Goal: Connect with others: Connect with others

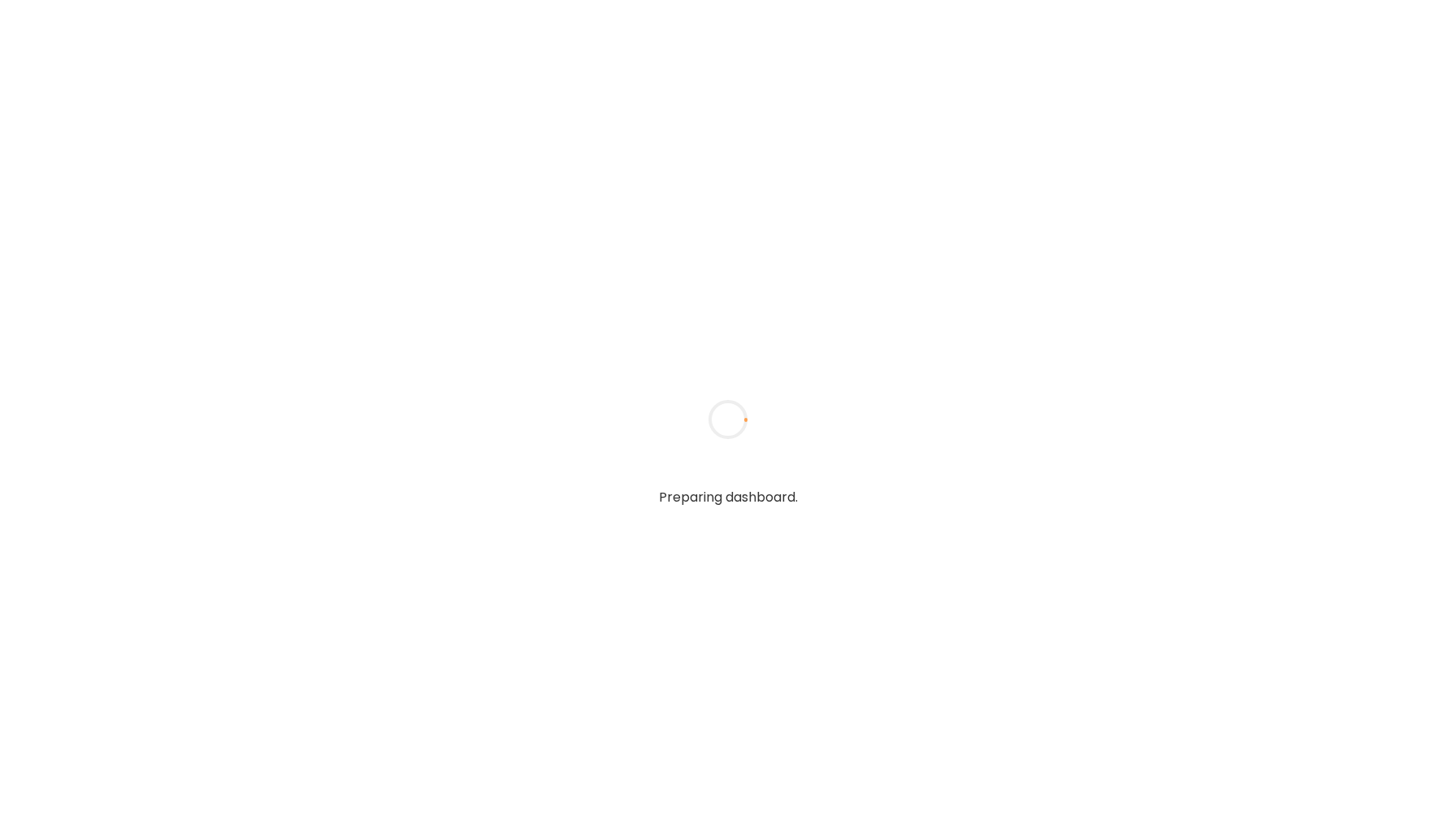
type input "*****"
type input "**********"
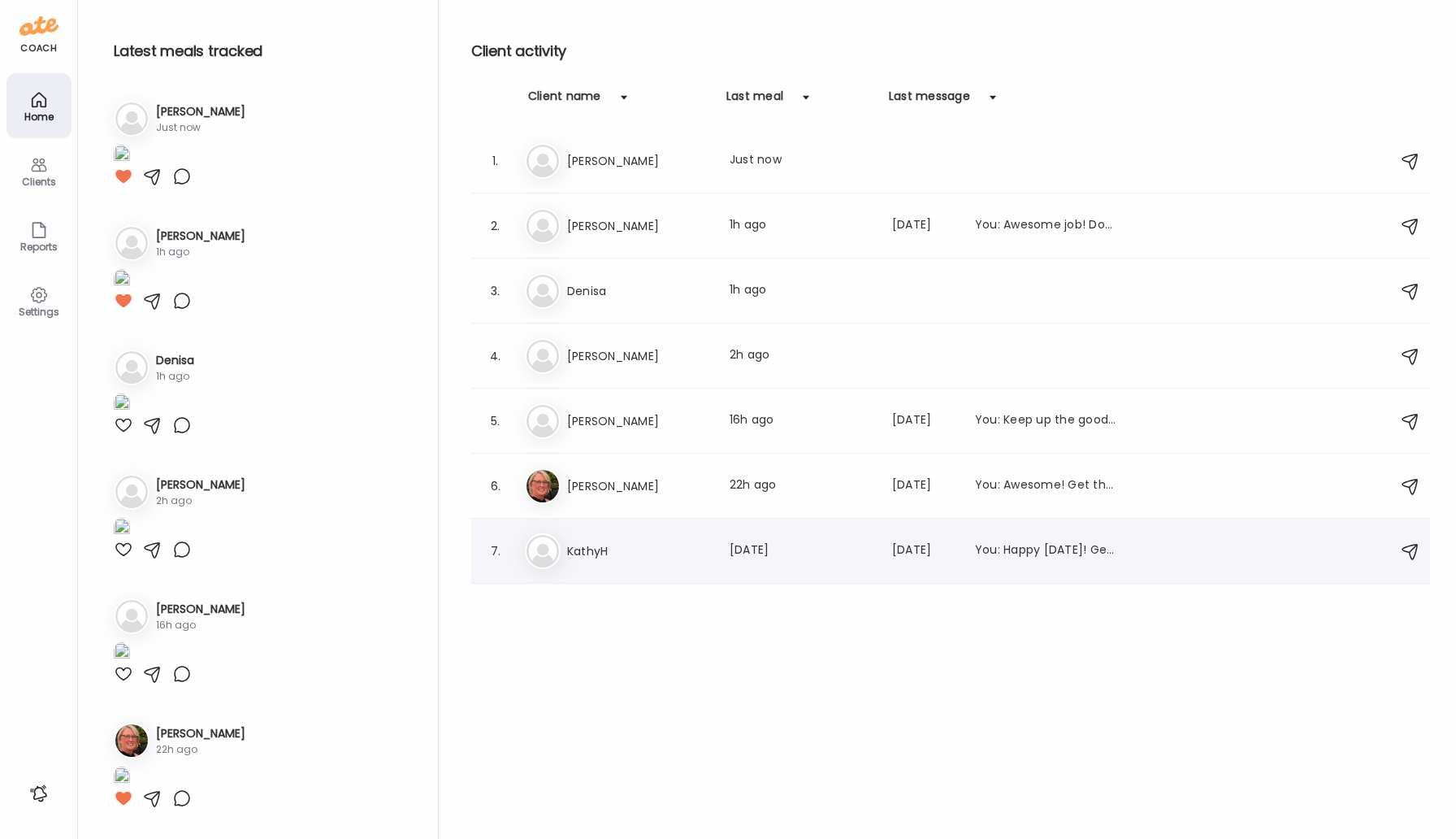
type input "**********"
click at [615, 553] on h3 "KathyH" at bounding box center [639, 551] width 143 height 20
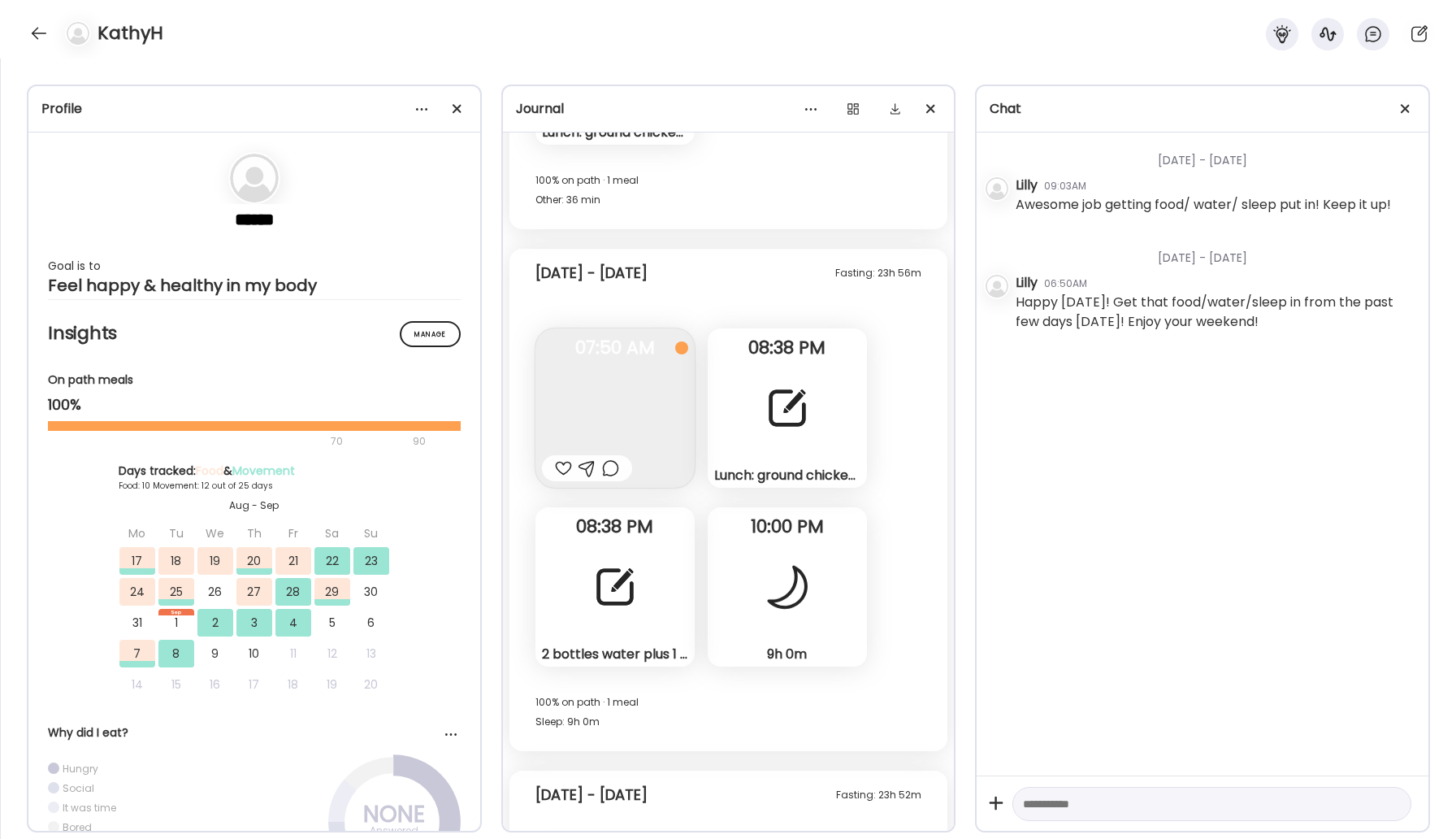
scroll to position [11852, 0]
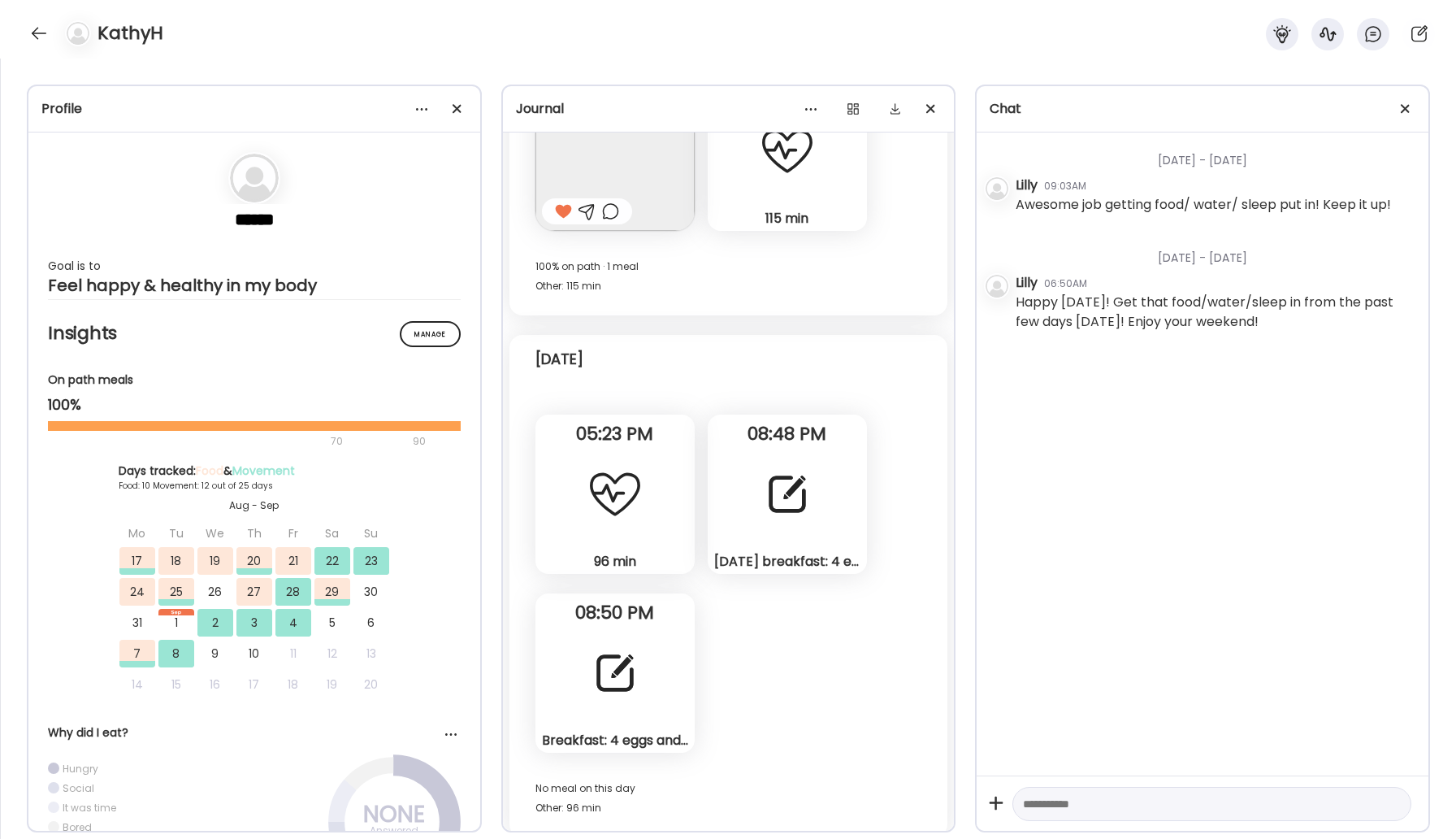
click at [761, 551] on div "[DATE] breakfast: 4 eggs and toast. L: chicken lunchmeat with cheese and toast.…" at bounding box center [787, 494] width 159 height 159
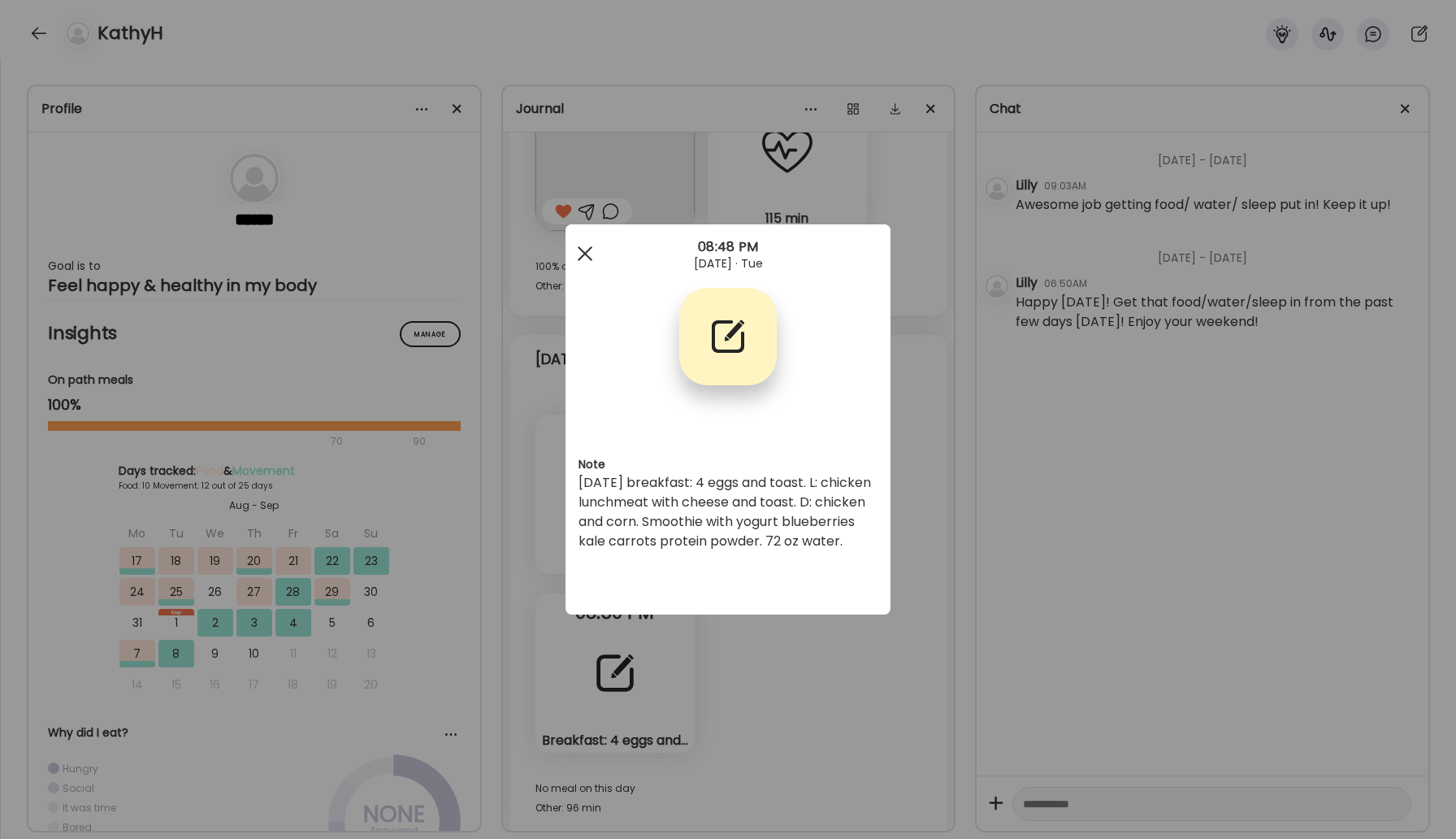
click at [571, 250] on div at bounding box center [585, 254] width 33 height 33
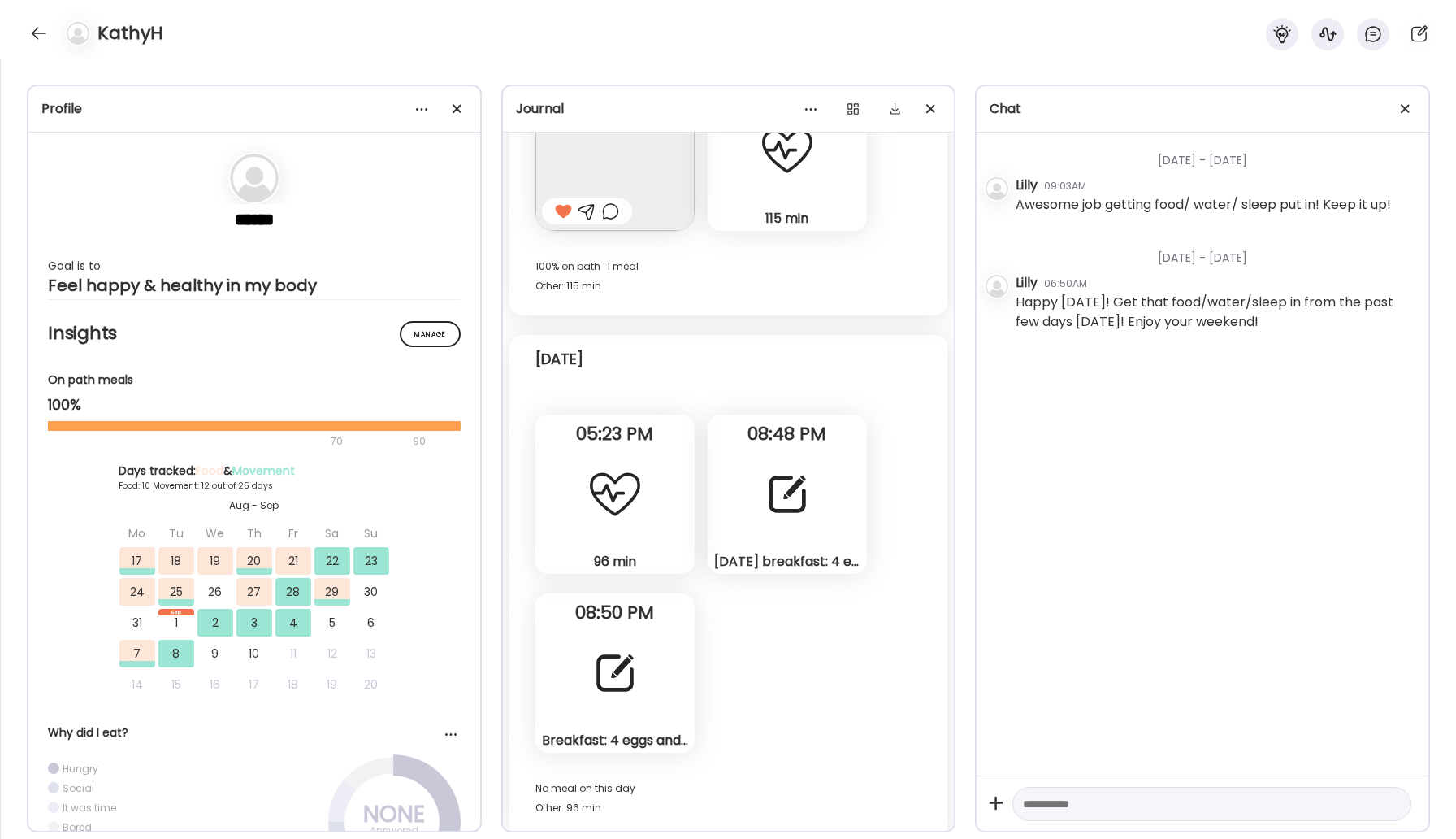
click at [619, 699] on div at bounding box center [615, 673] width 59 height 59
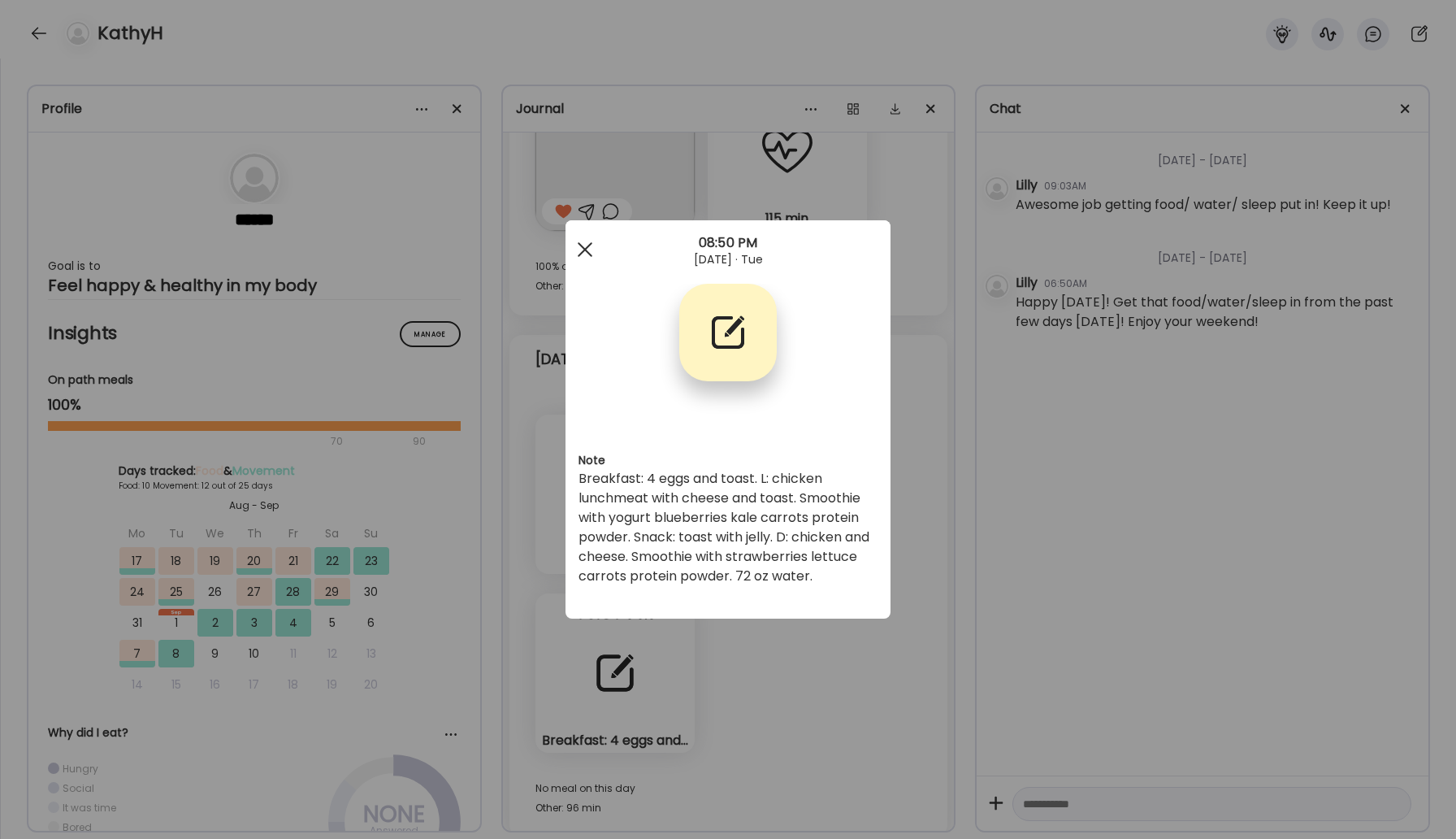
click at [591, 254] on div at bounding box center [585, 250] width 33 height 33
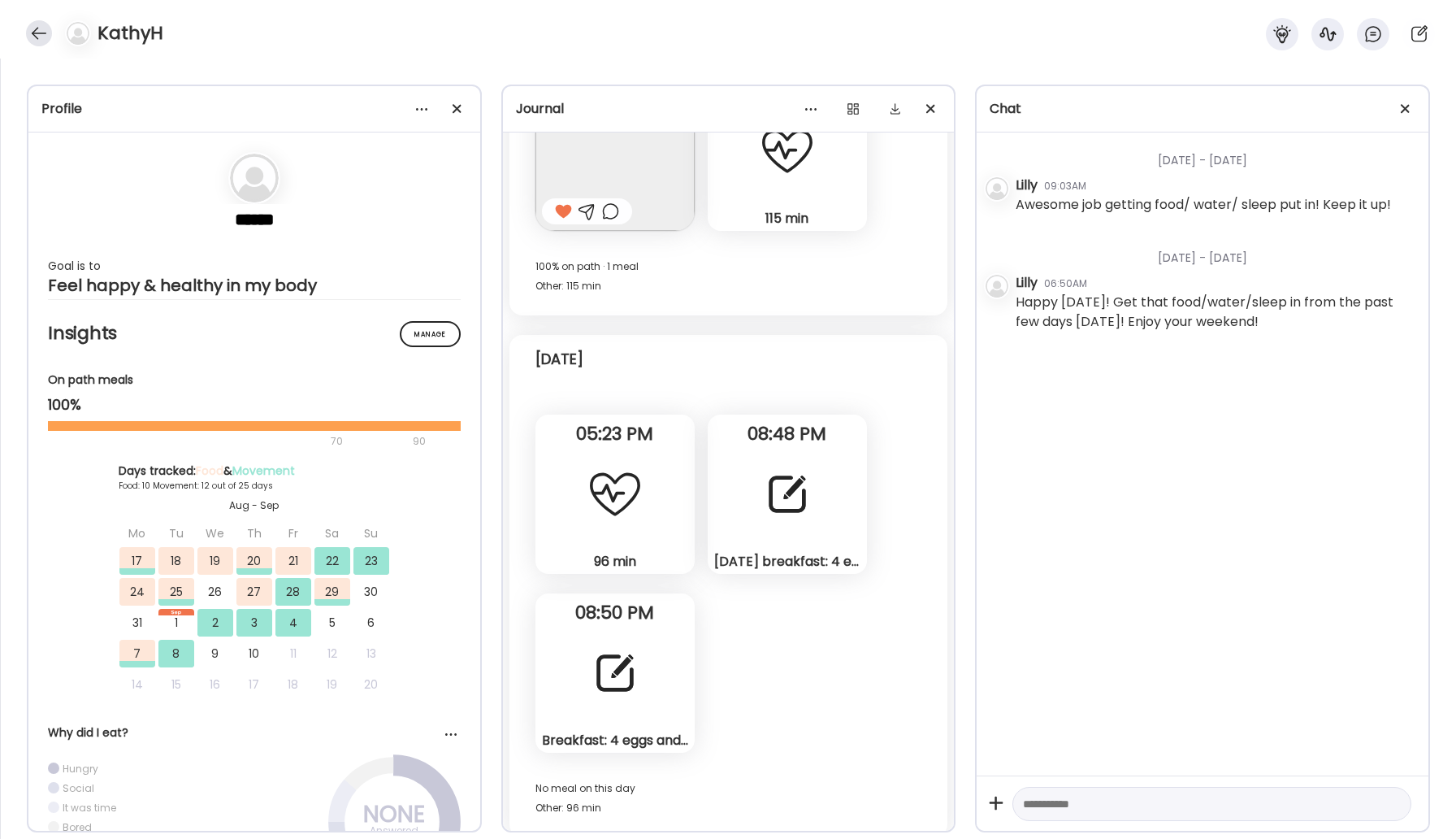
click at [41, 28] on div at bounding box center [39, 33] width 26 height 26
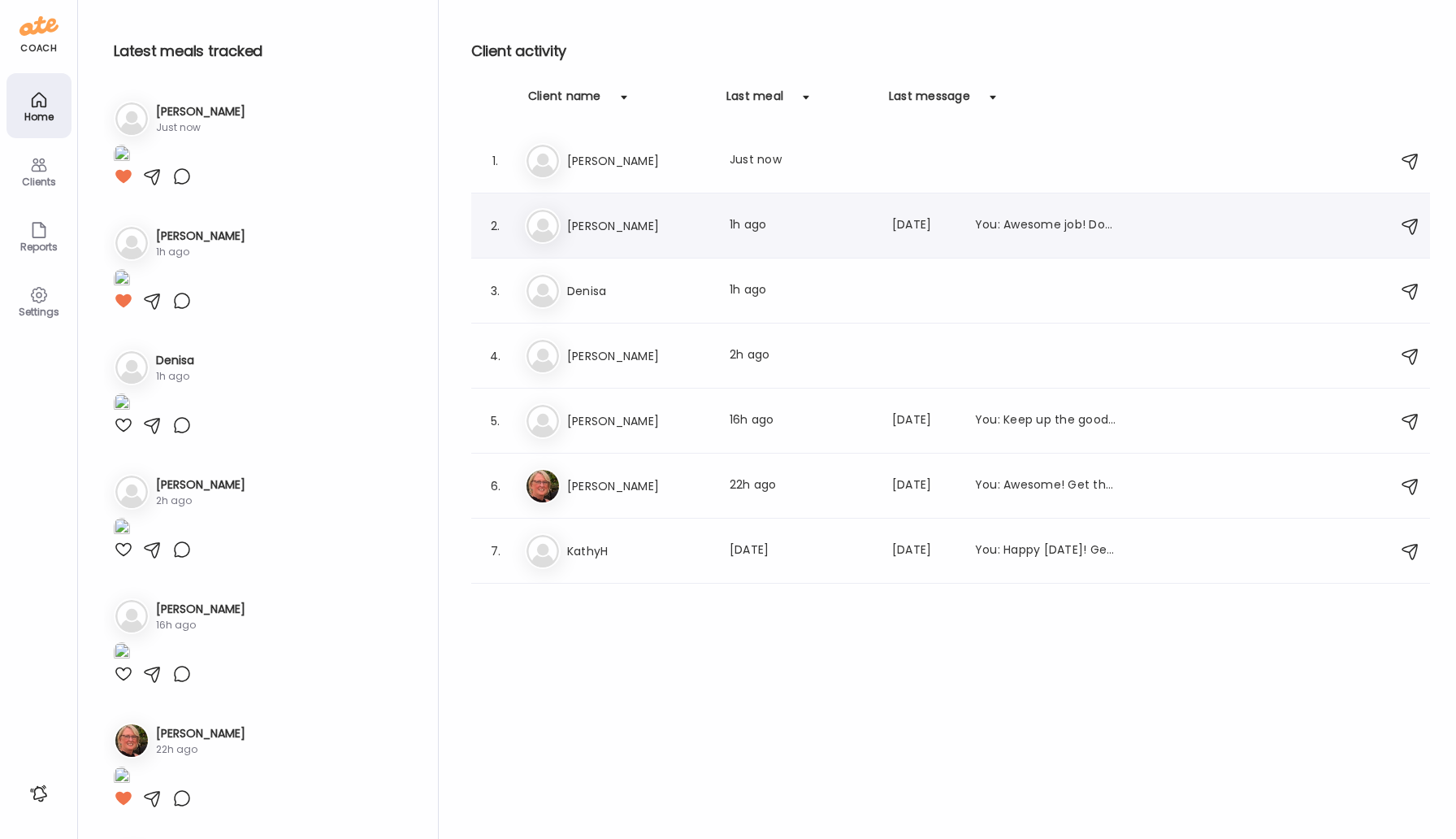
click at [617, 223] on h3 "[PERSON_NAME]" at bounding box center [639, 226] width 143 height 20
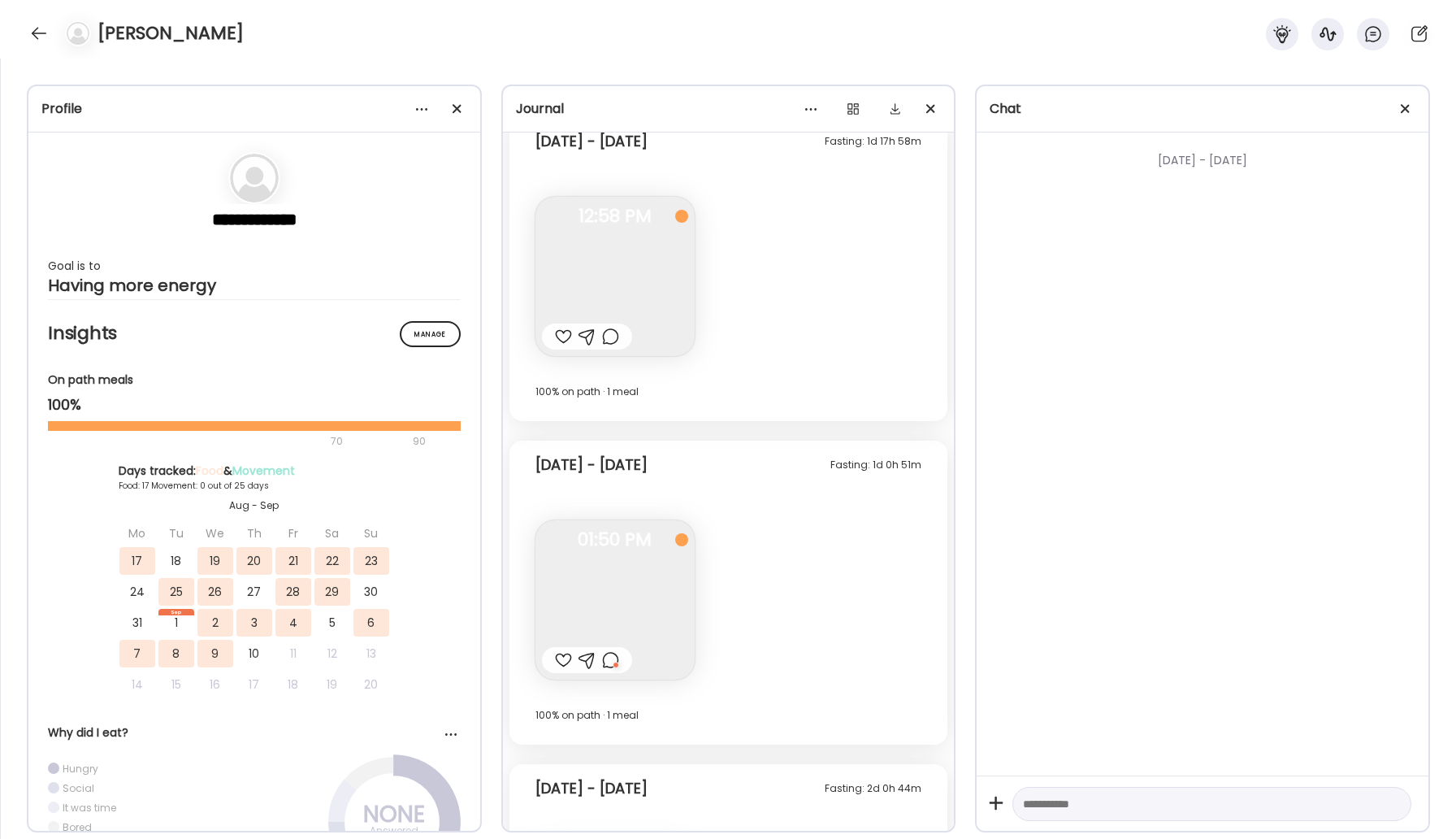
scroll to position [8561, 0]
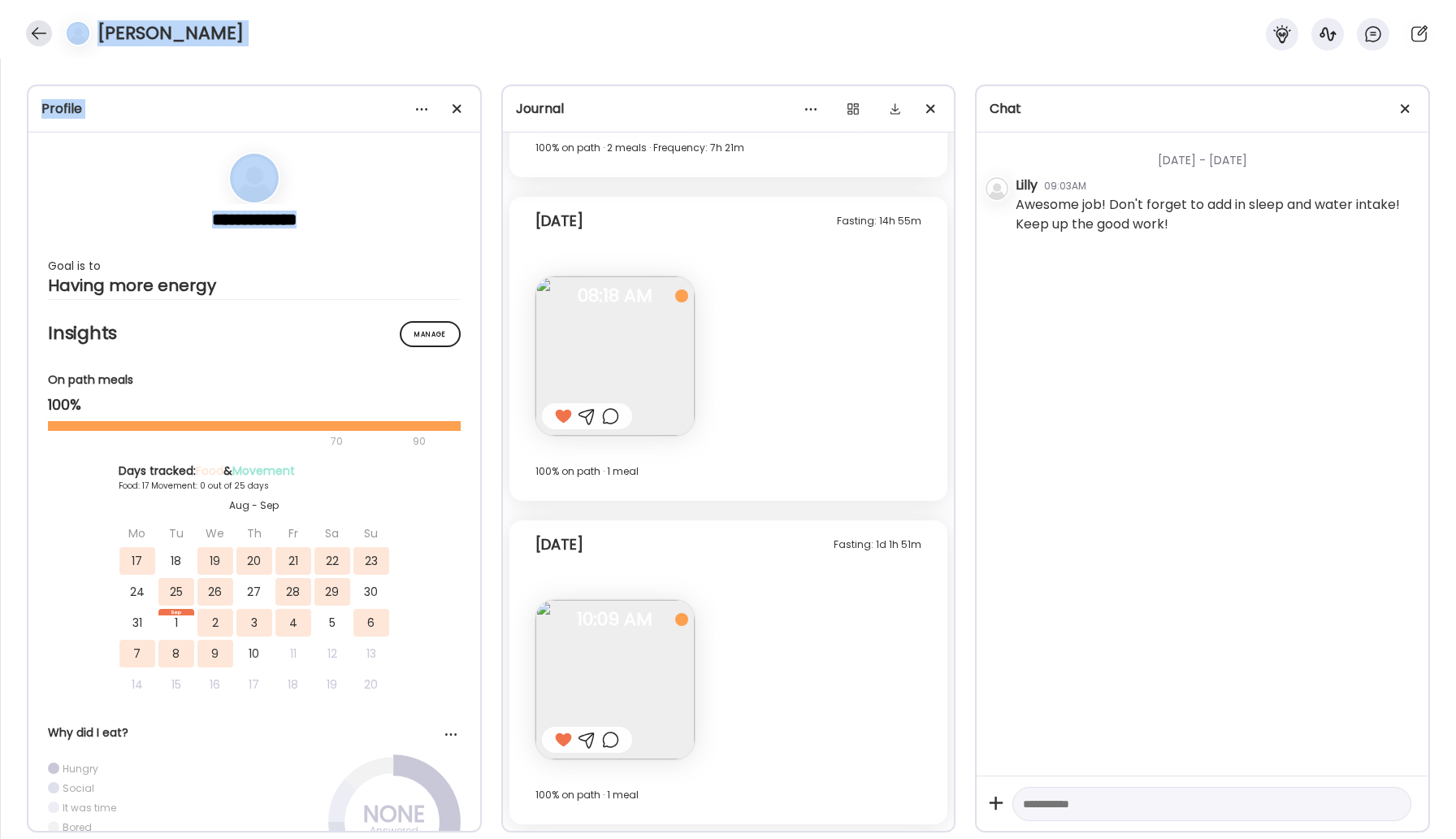
drag, startPoint x: 287, startPoint y: 251, endPoint x: 40, endPoint y: 32, distance: 330.1
click at [40, 32] on div "**********" at bounding box center [728, 419] width 1456 height 839
click at [40, 32] on div at bounding box center [39, 33] width 26 height 26
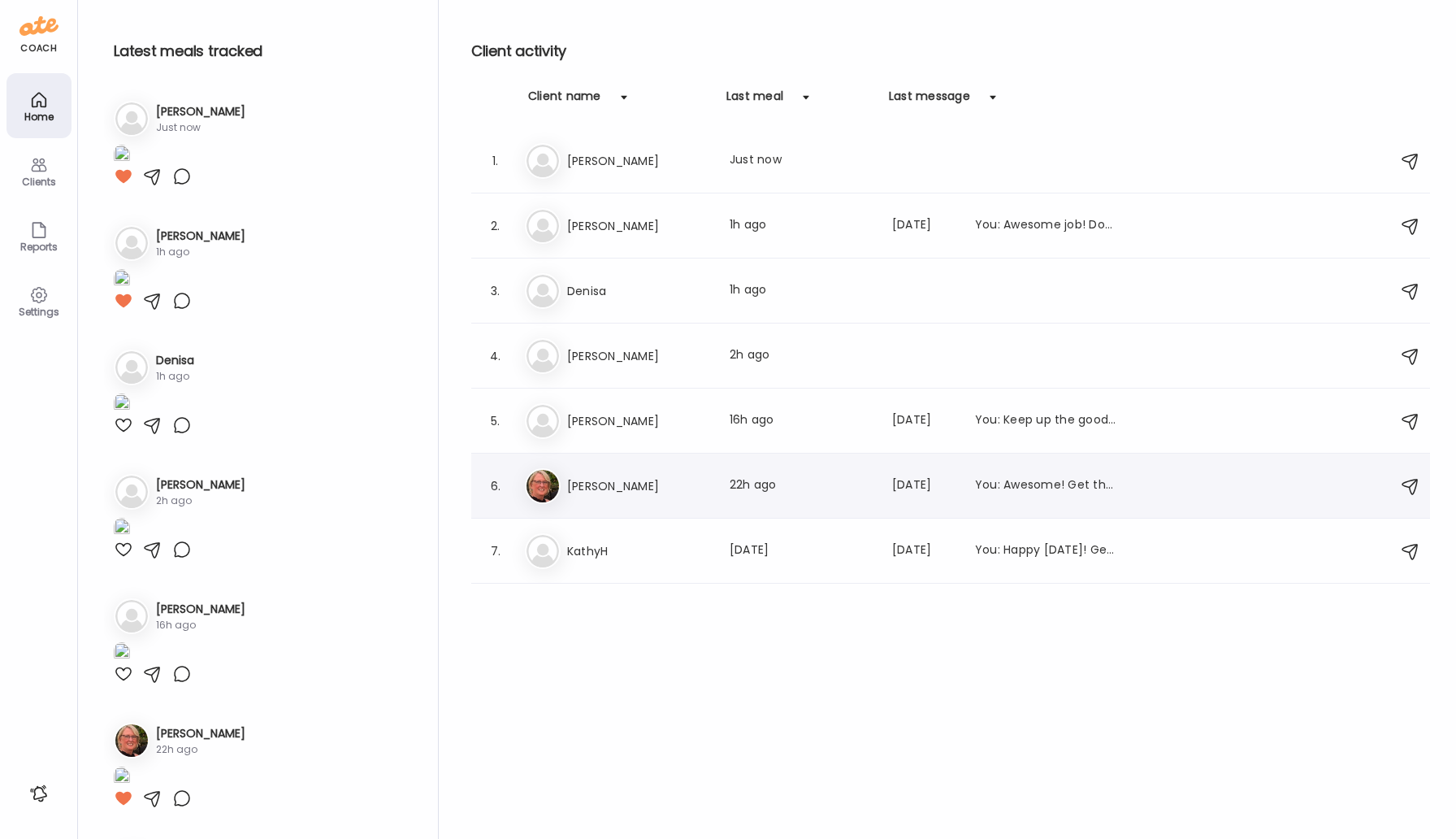
click at [602, 488] on h3 "[PERSON_NAME]" at bounding box center [639, 486] width 143 height 20
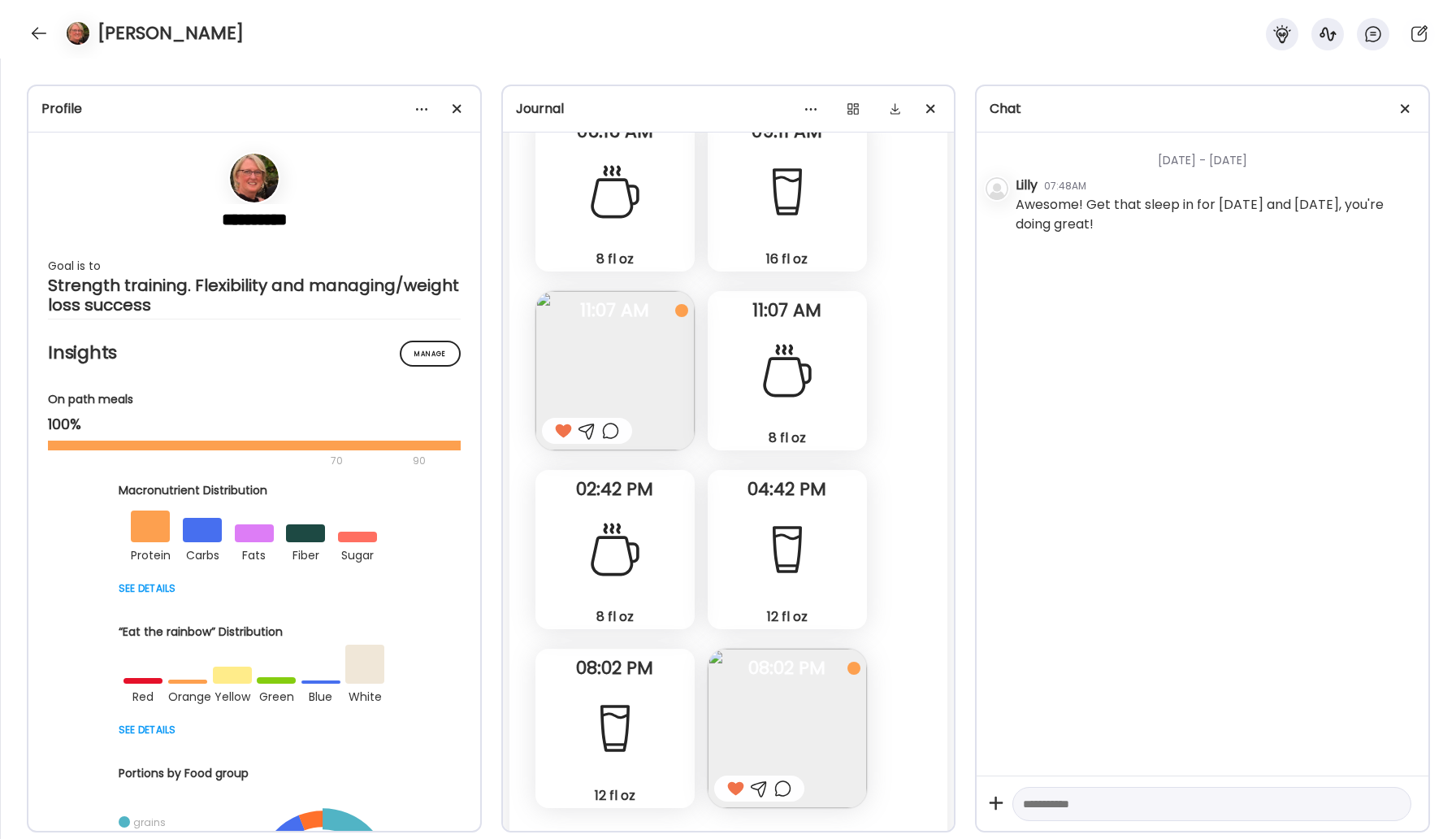
scroll to position [20366, 0]
click at [28, 24] on div at bounding box center [39, 33] width 26 height 26
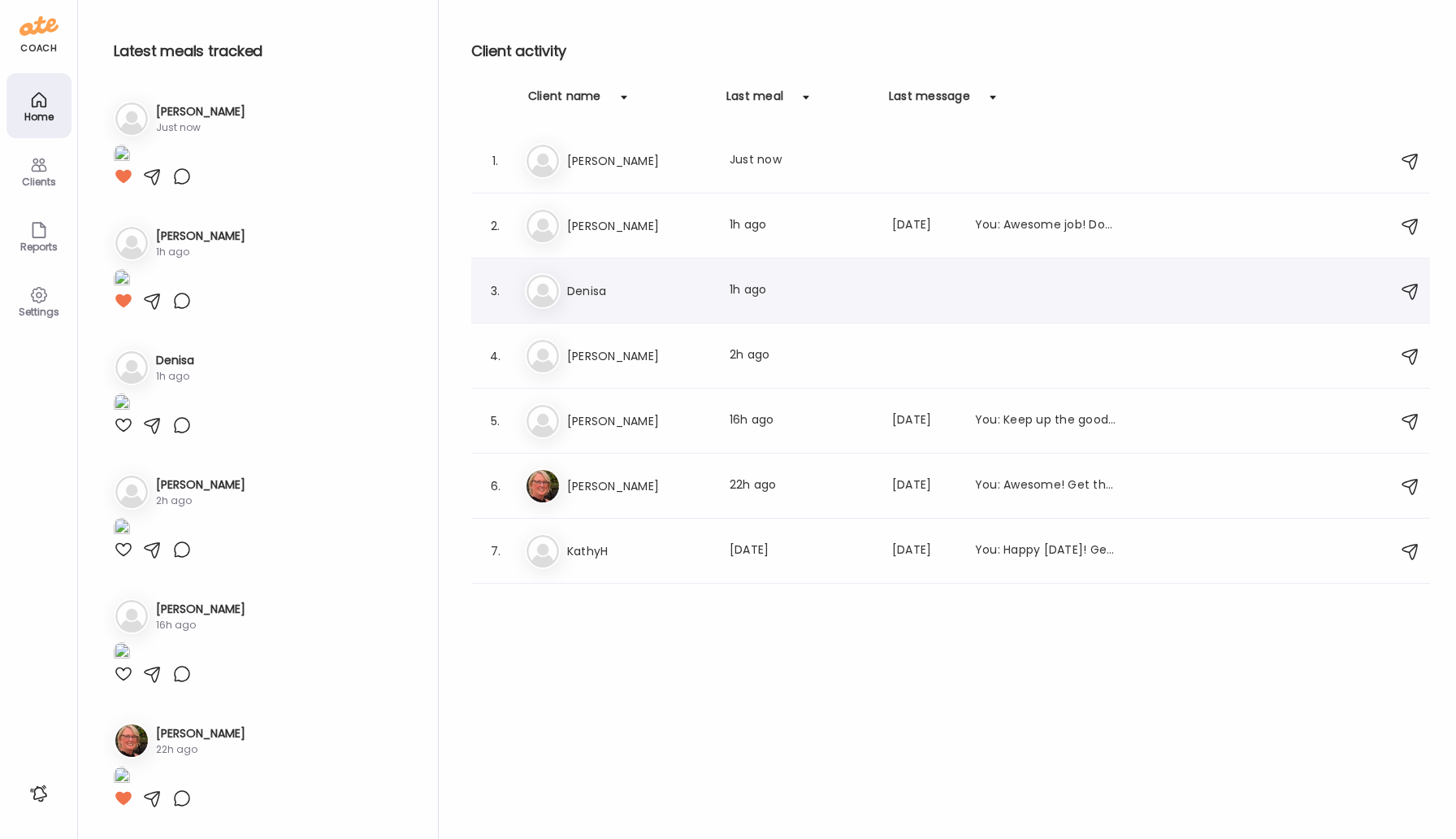
click at [595, 299] on h3 "Denisa" at bounding box center [639, 291] width 143 height 20
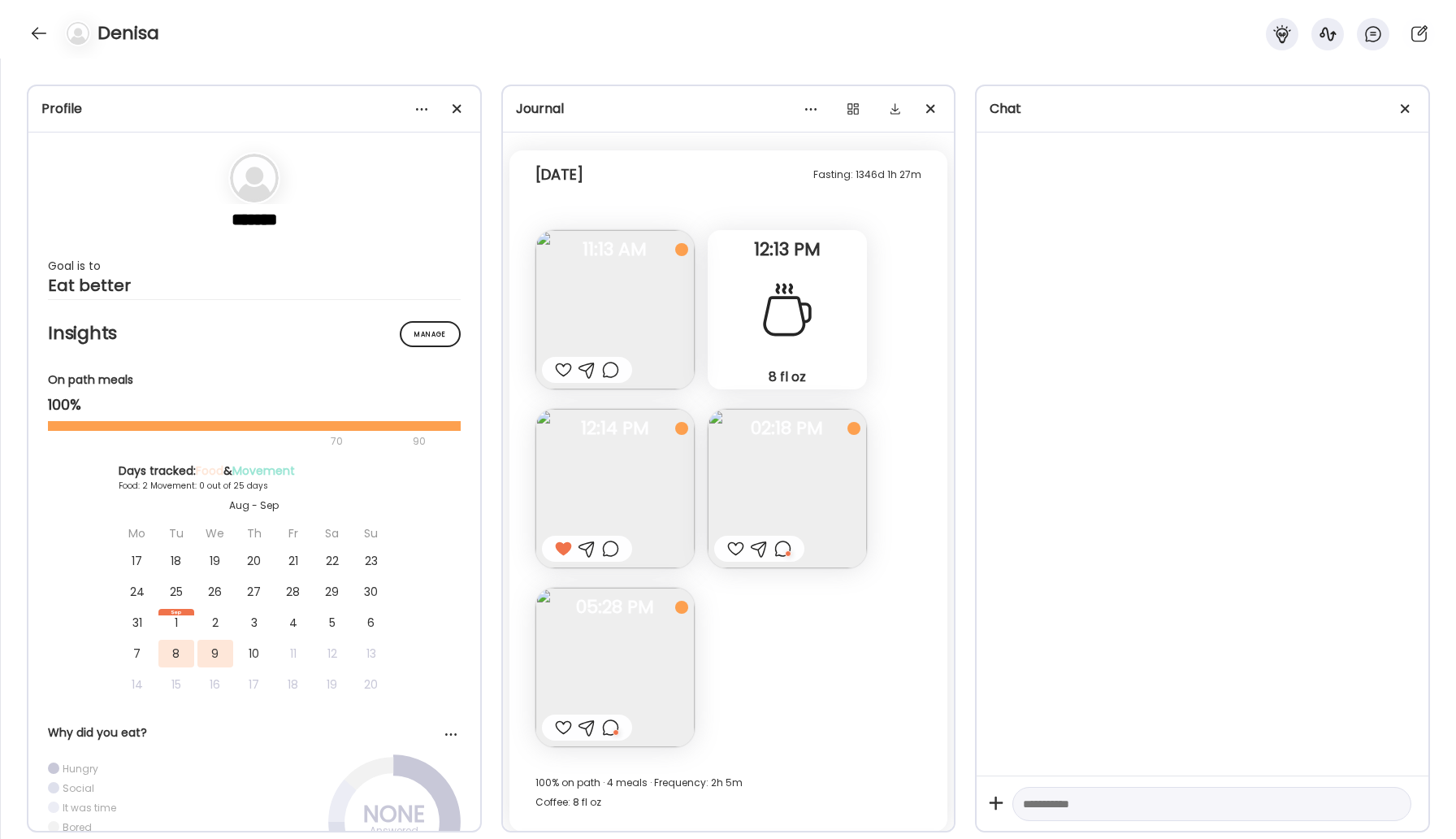
scroll to position [6941, 0]
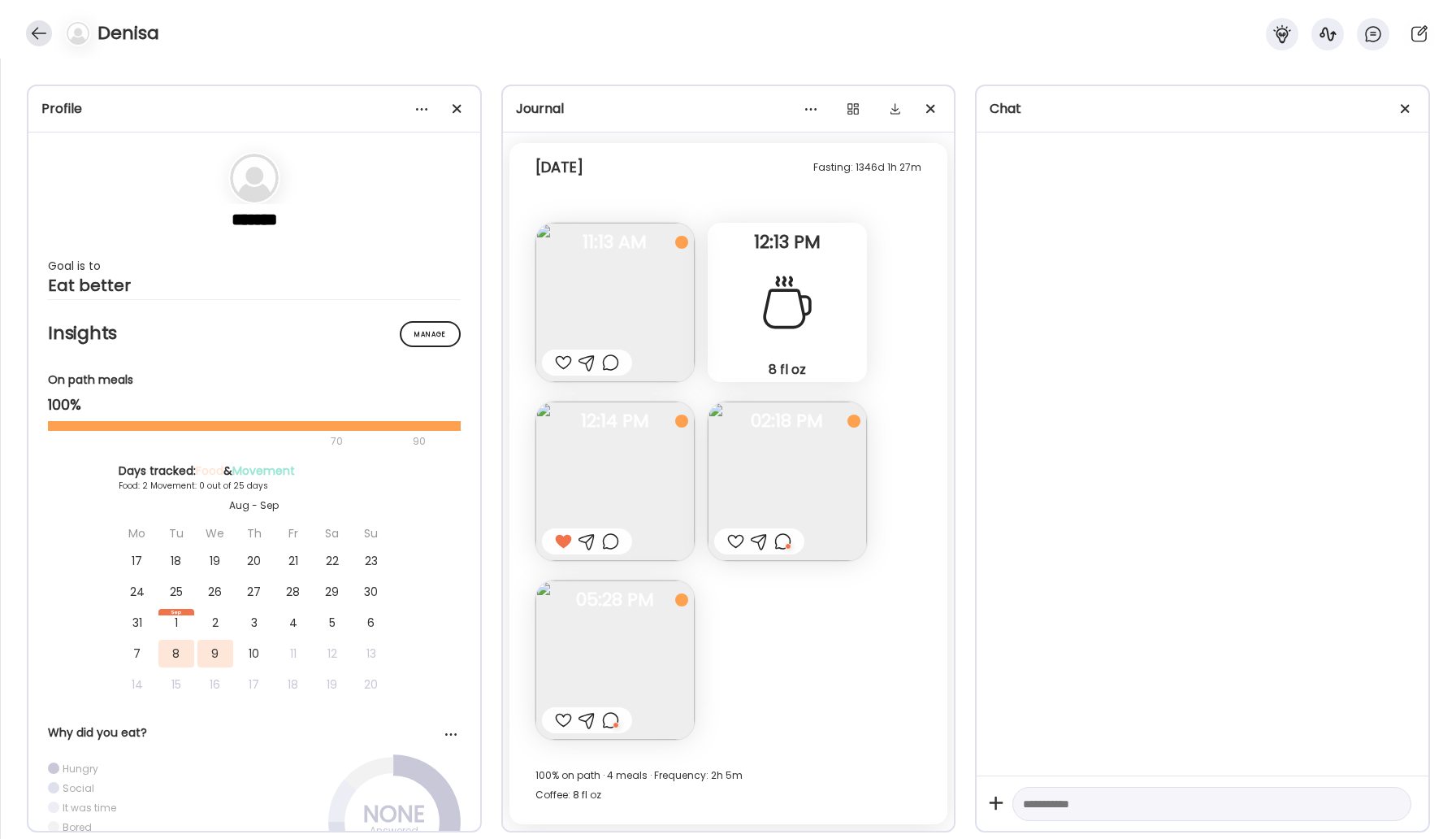
click at [33, 33] on div at bounding box center [39, 33] width 26 height 26
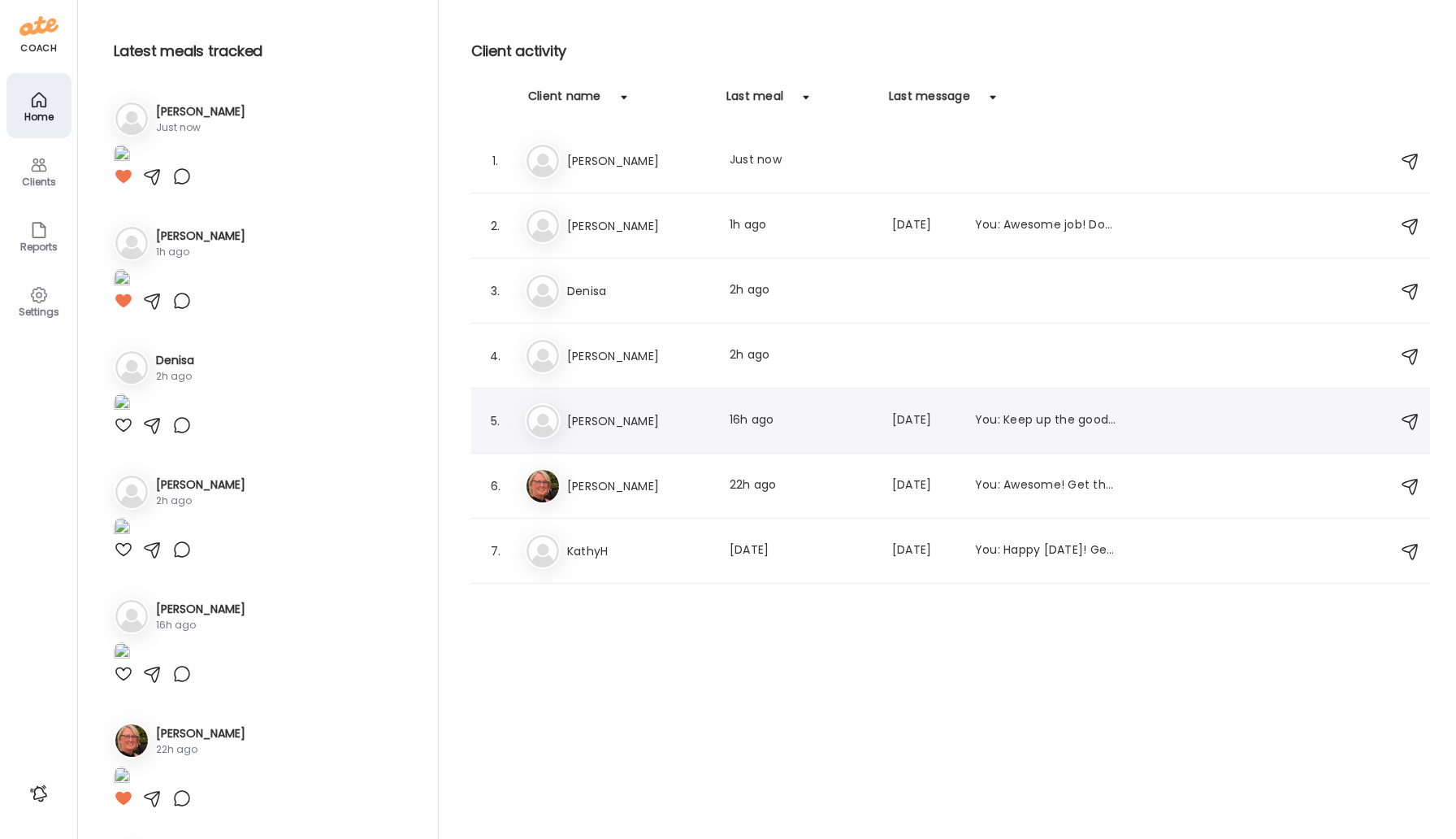
click at [603, 429] on h3 "[PERSON_NAME]" at bounding box center [639, 421] width 143 height 20
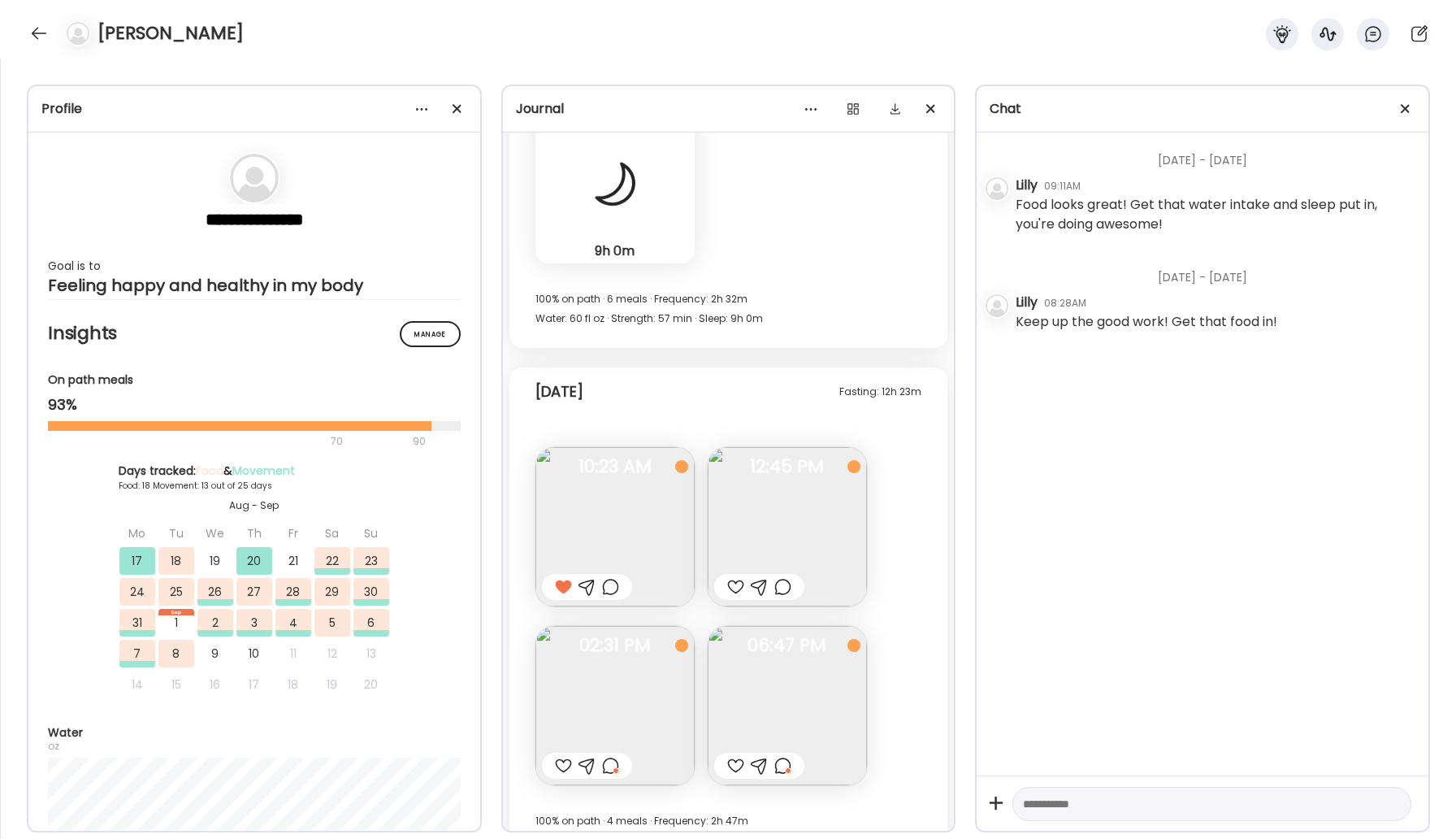
scroll to position [12050, 0]
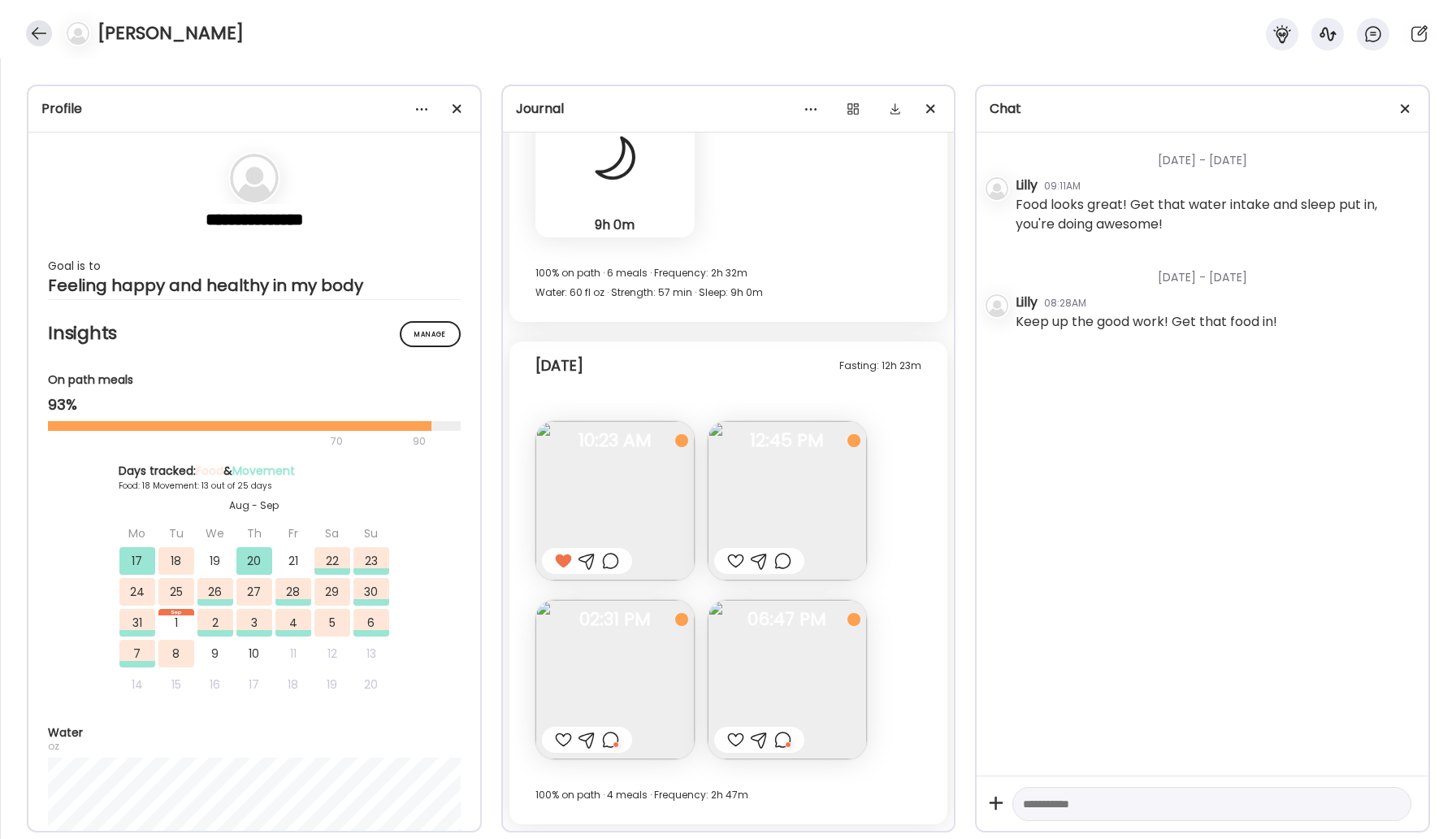
click at [28, 34] on div at bounding box center [39, 33] width 26 height 26
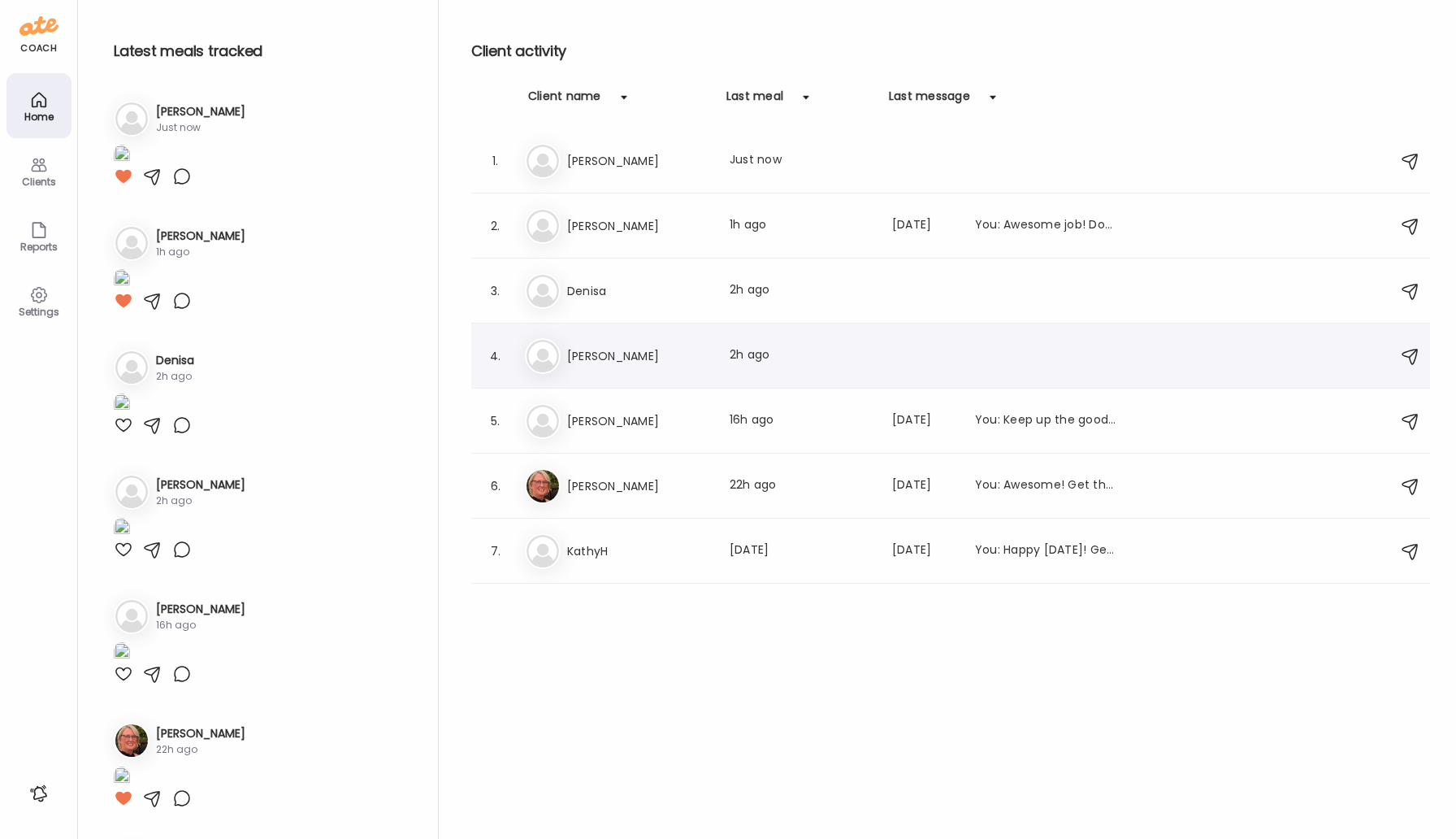
click at [591, 365] on h3 "[PERSON_NAME]" at bounding box center [639, 356] width 143 height 20
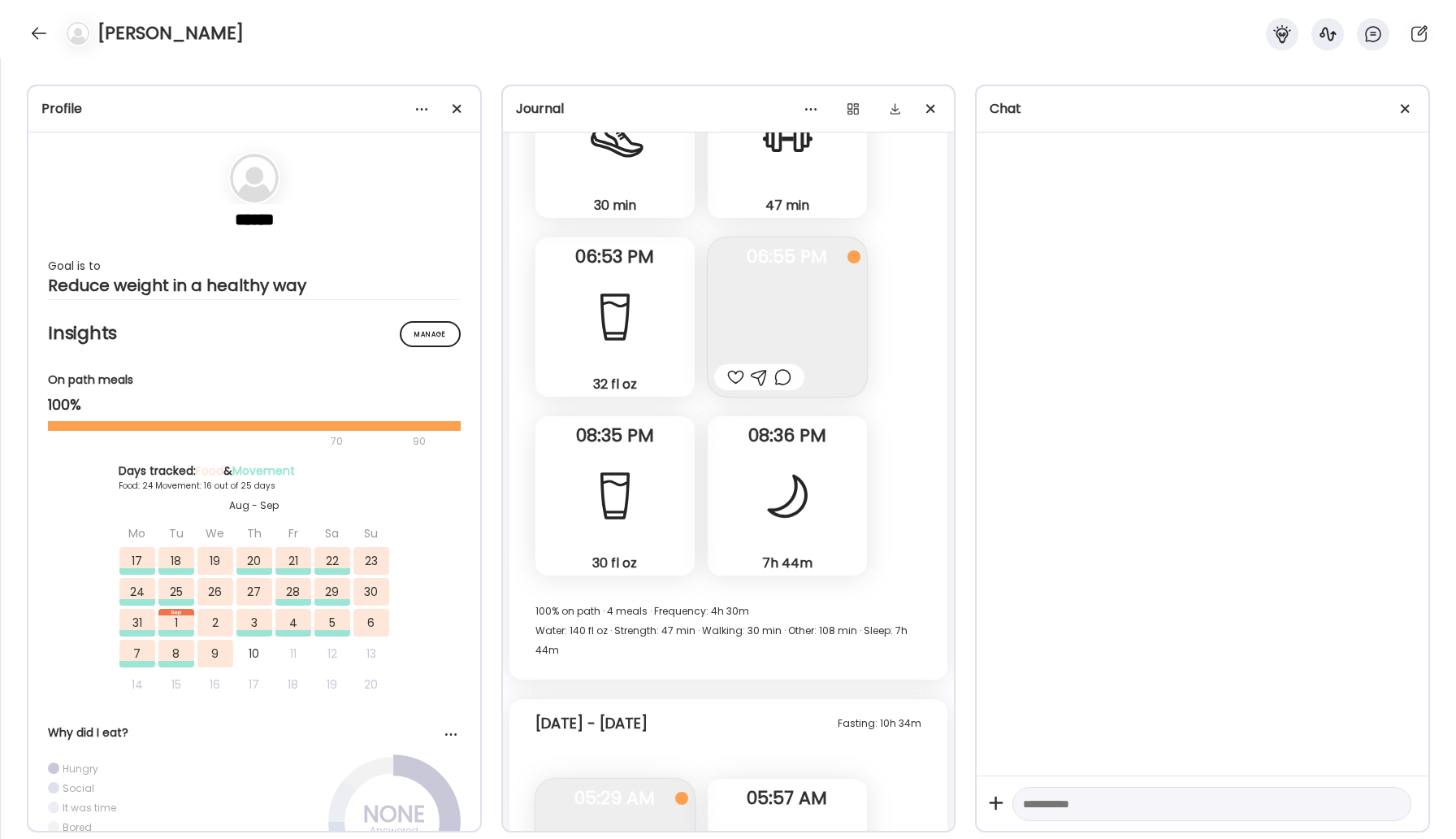
scroll to position [37482, 0]
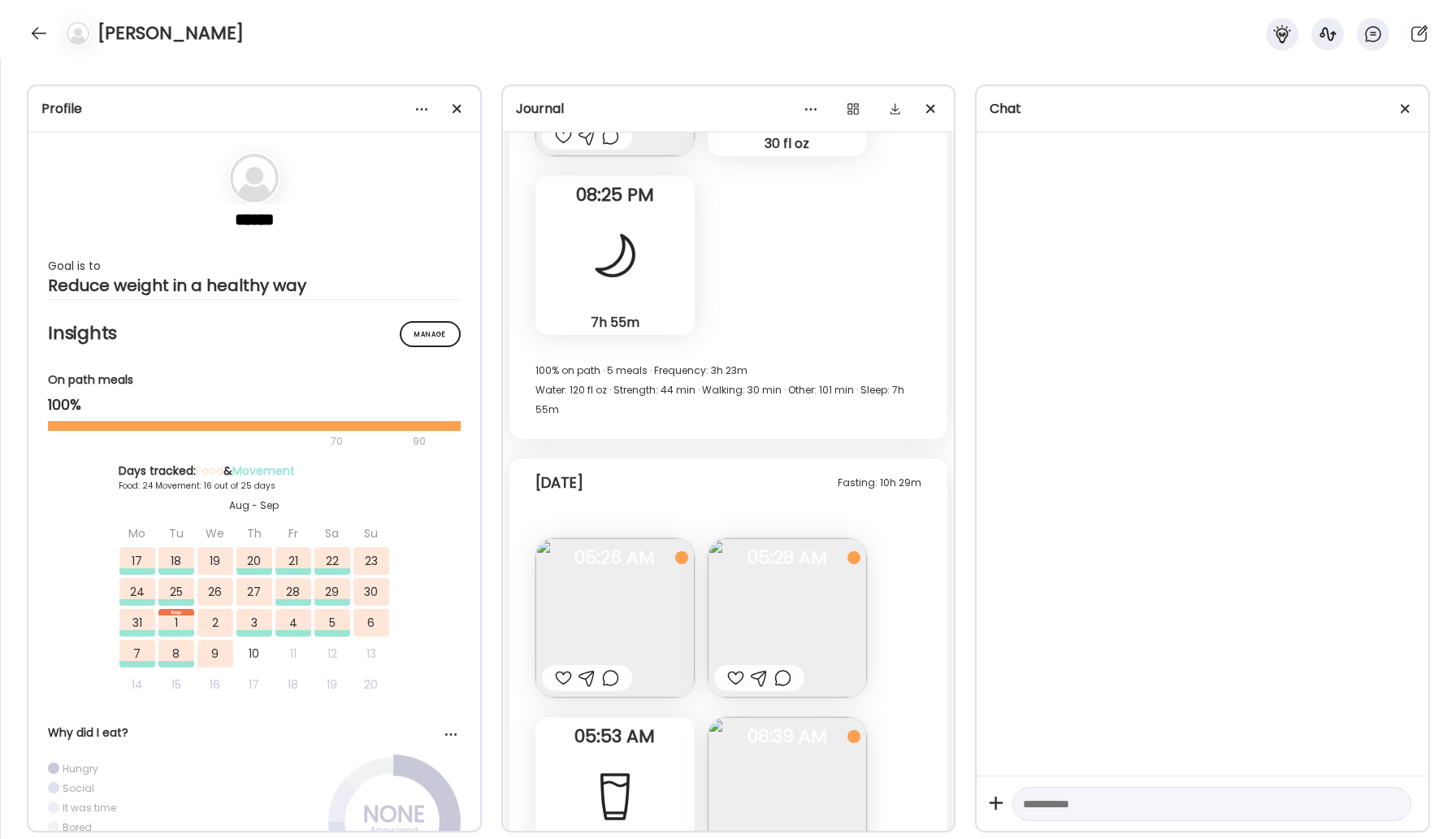
click at [757, 538] on img at bounding box center [787, 618] width 159 height 159
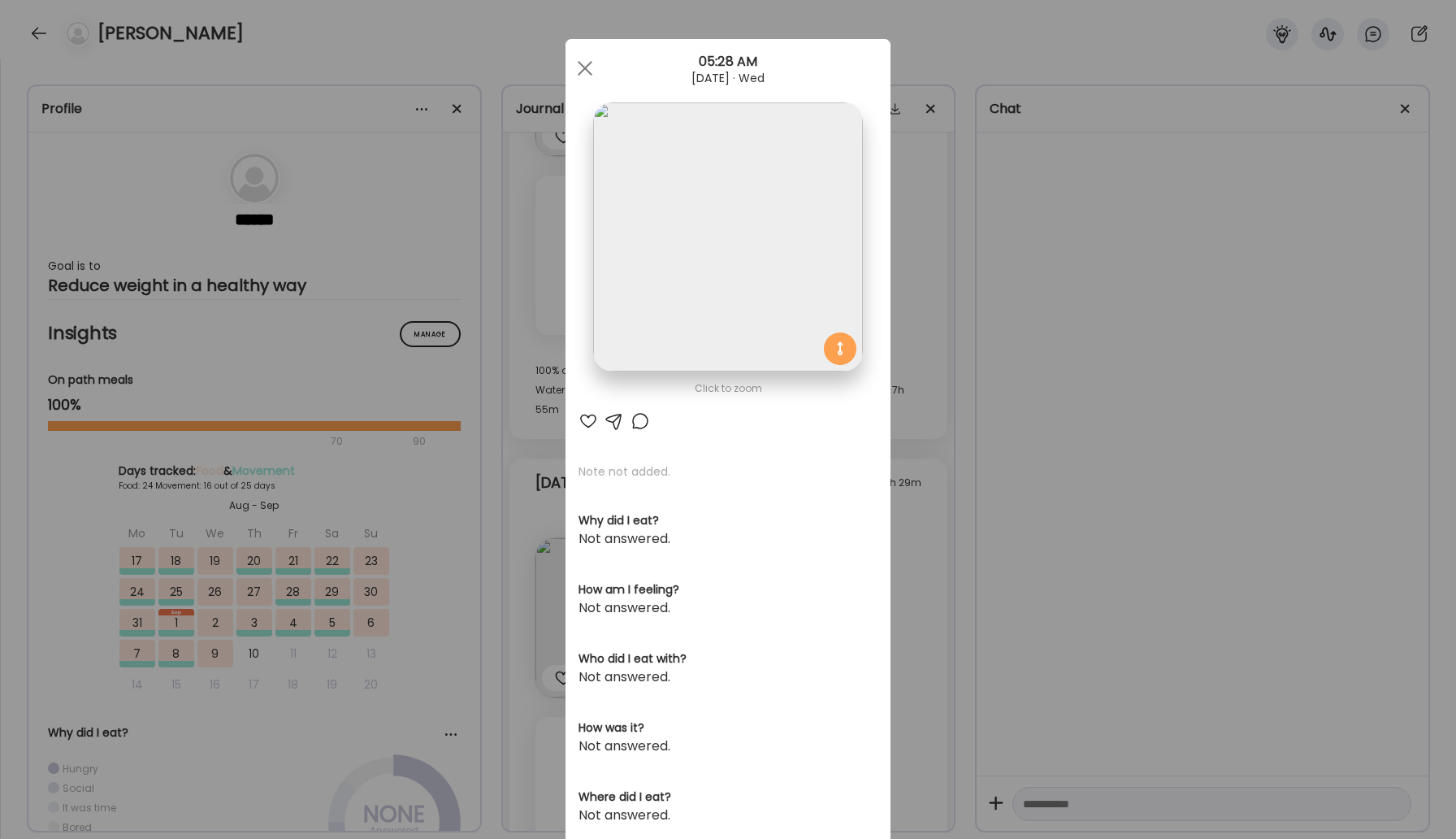
click at [730, 273] on img at bounding box center [727, 237] width 269 height 269
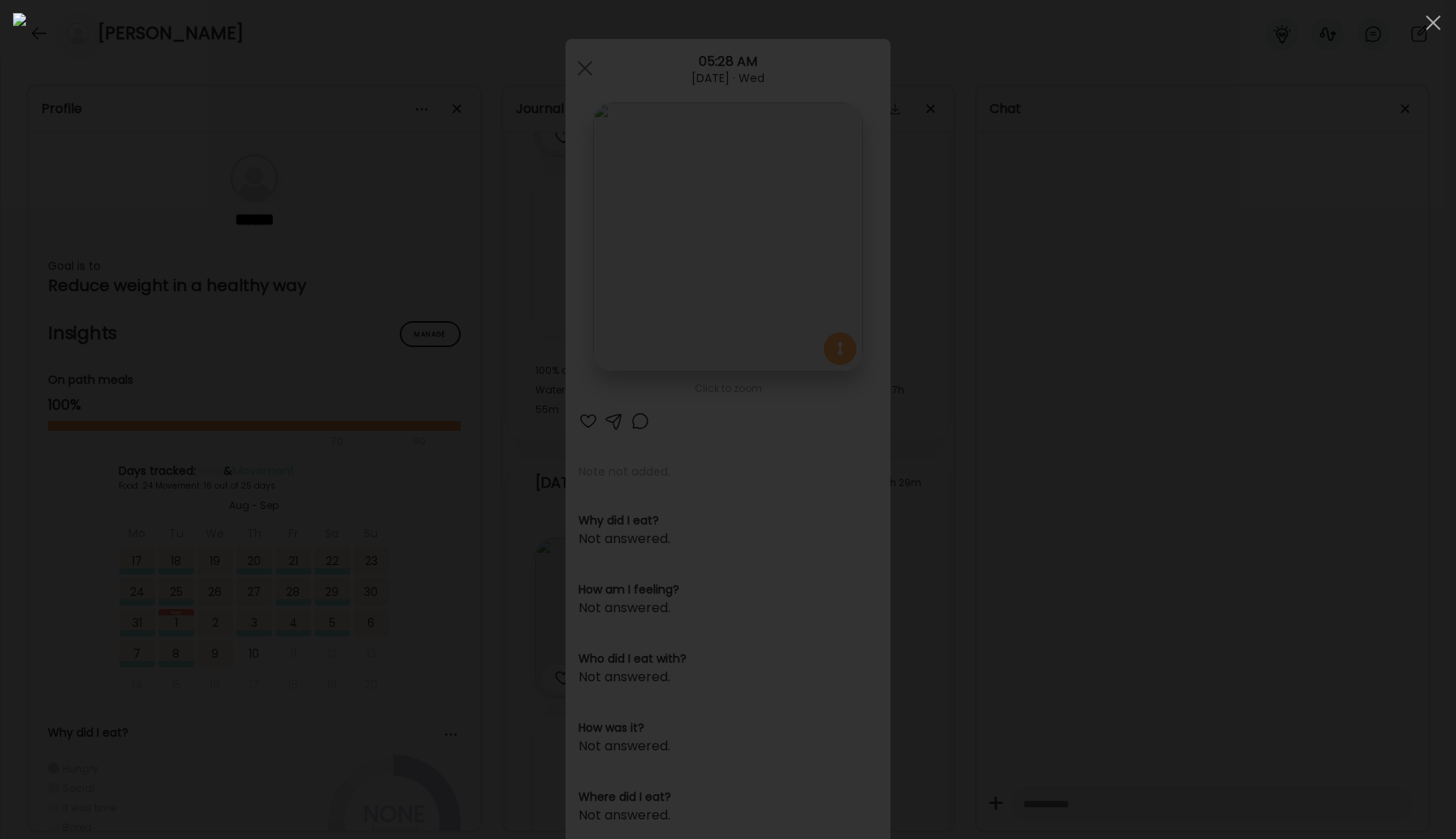
click at [730, 275] on img at bounding box center [728, 419] width 1430 height 813
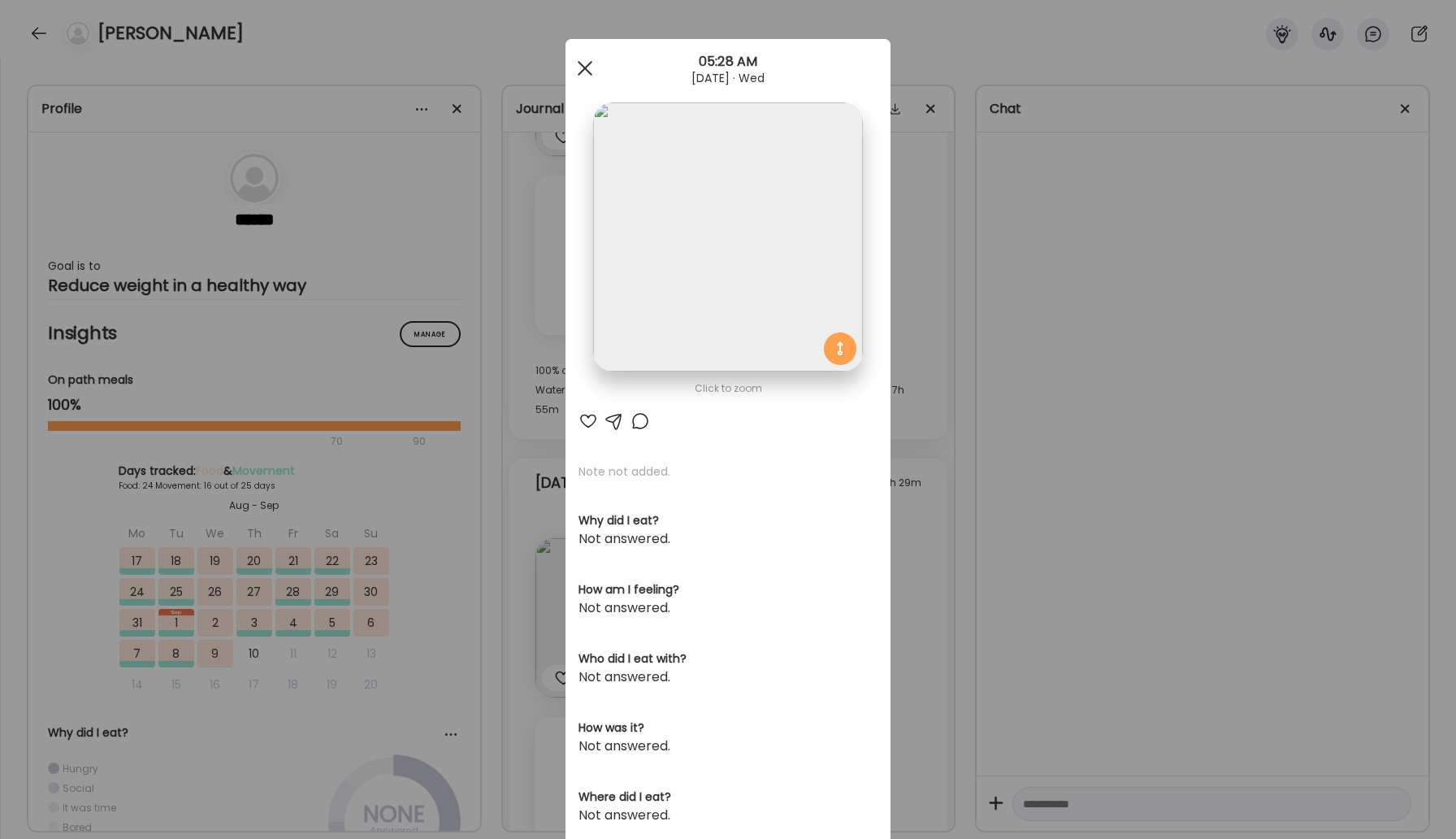
click at [582, 65] on span at bounding box center [585, 68] width 15 height 15
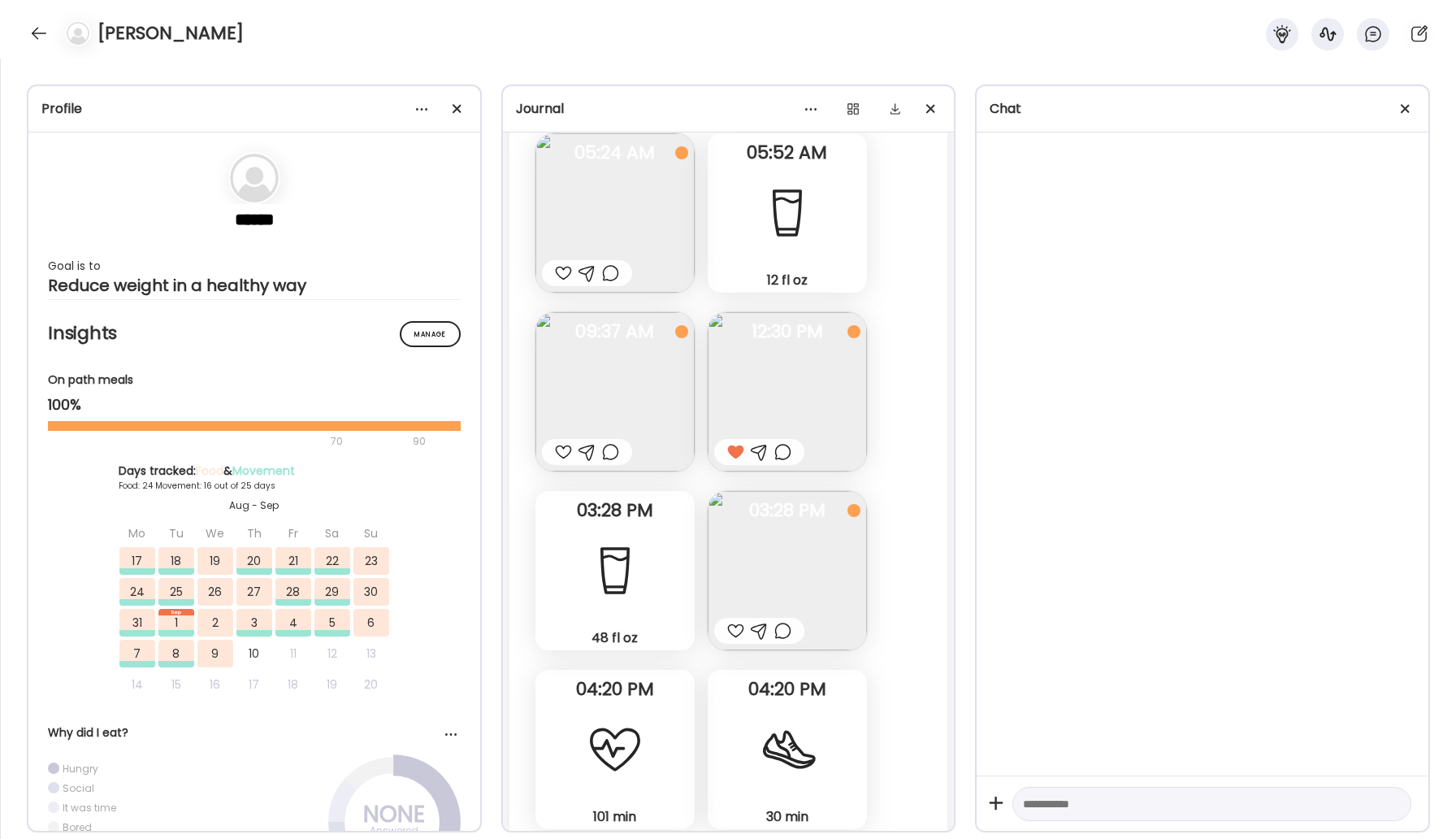
scroll to position [36499, 0]
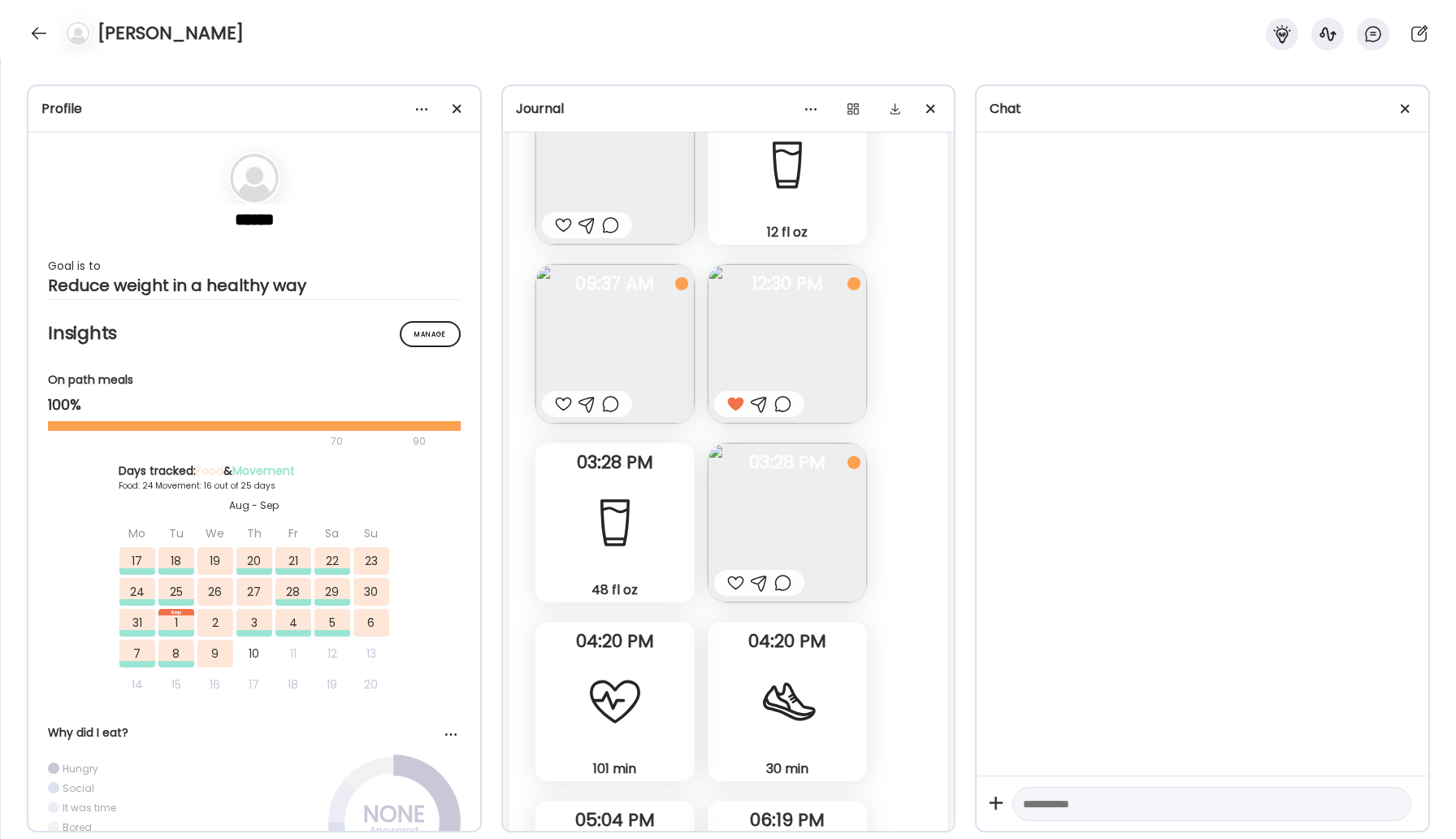
click at [778, 443] on img at bounding box center [787, 522] width 159 height 159
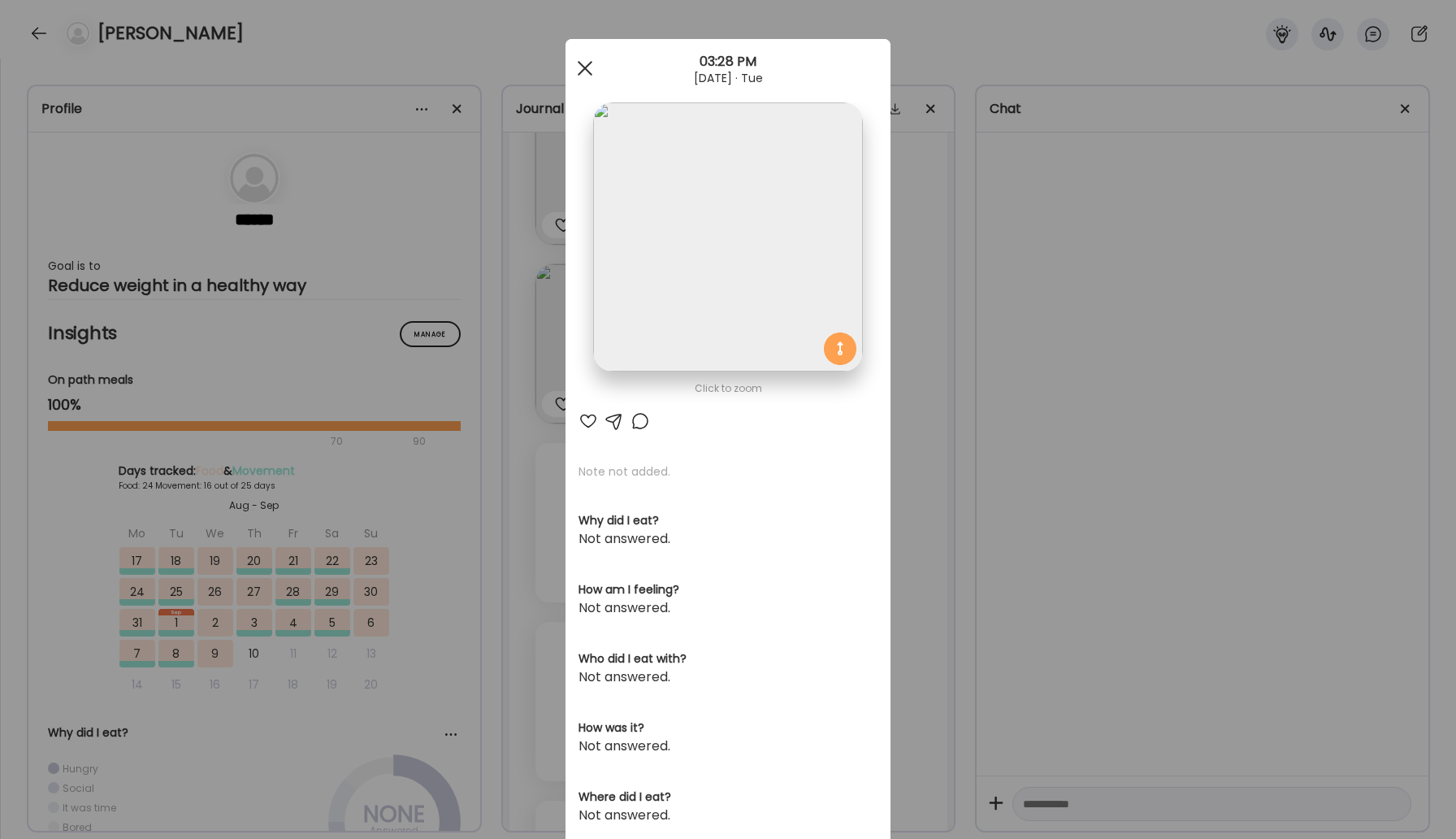
click at [582, 68] on div at bounding box center [585, 68] width 33 height 33
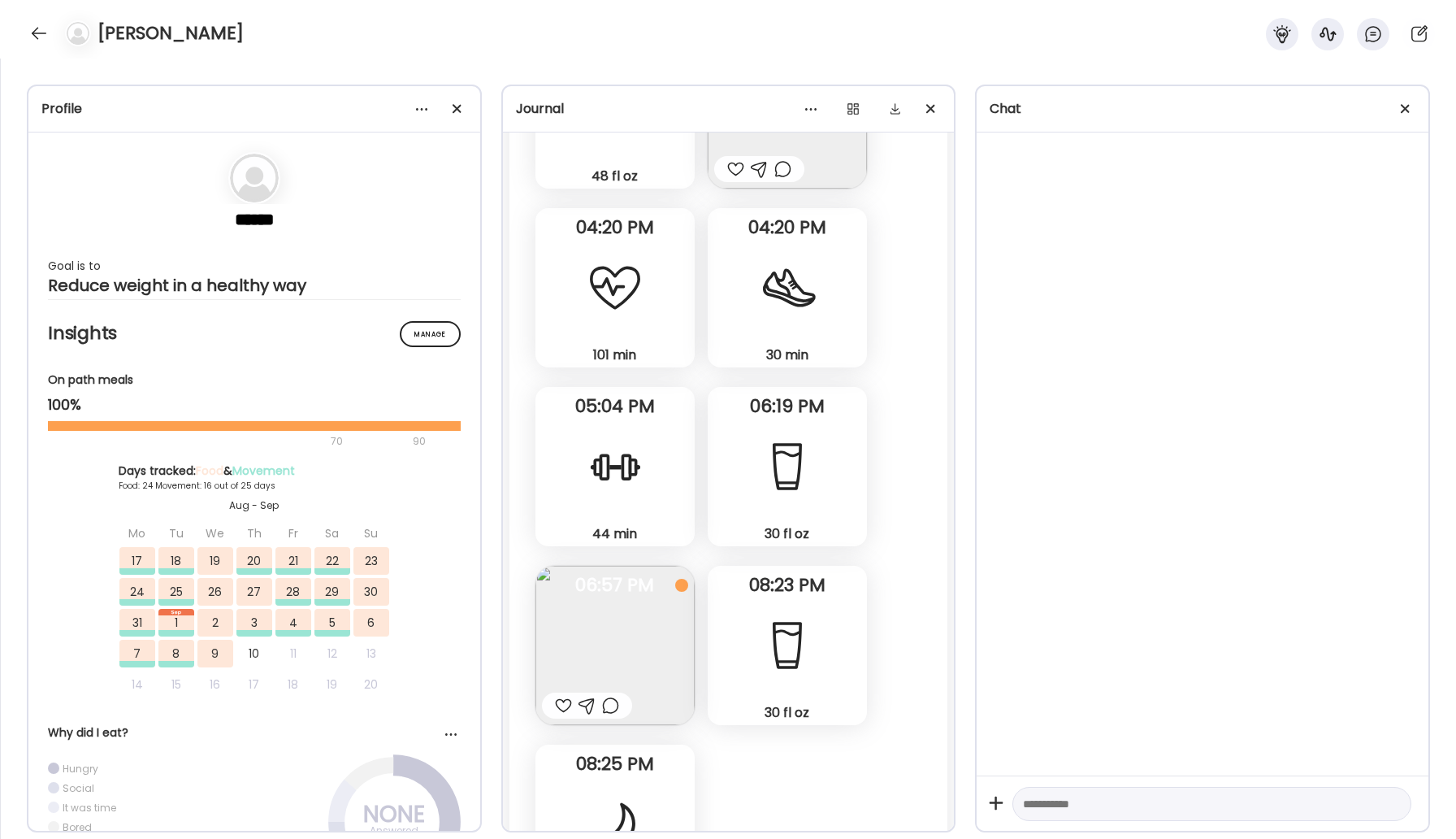
scroll to position [36918, 0]
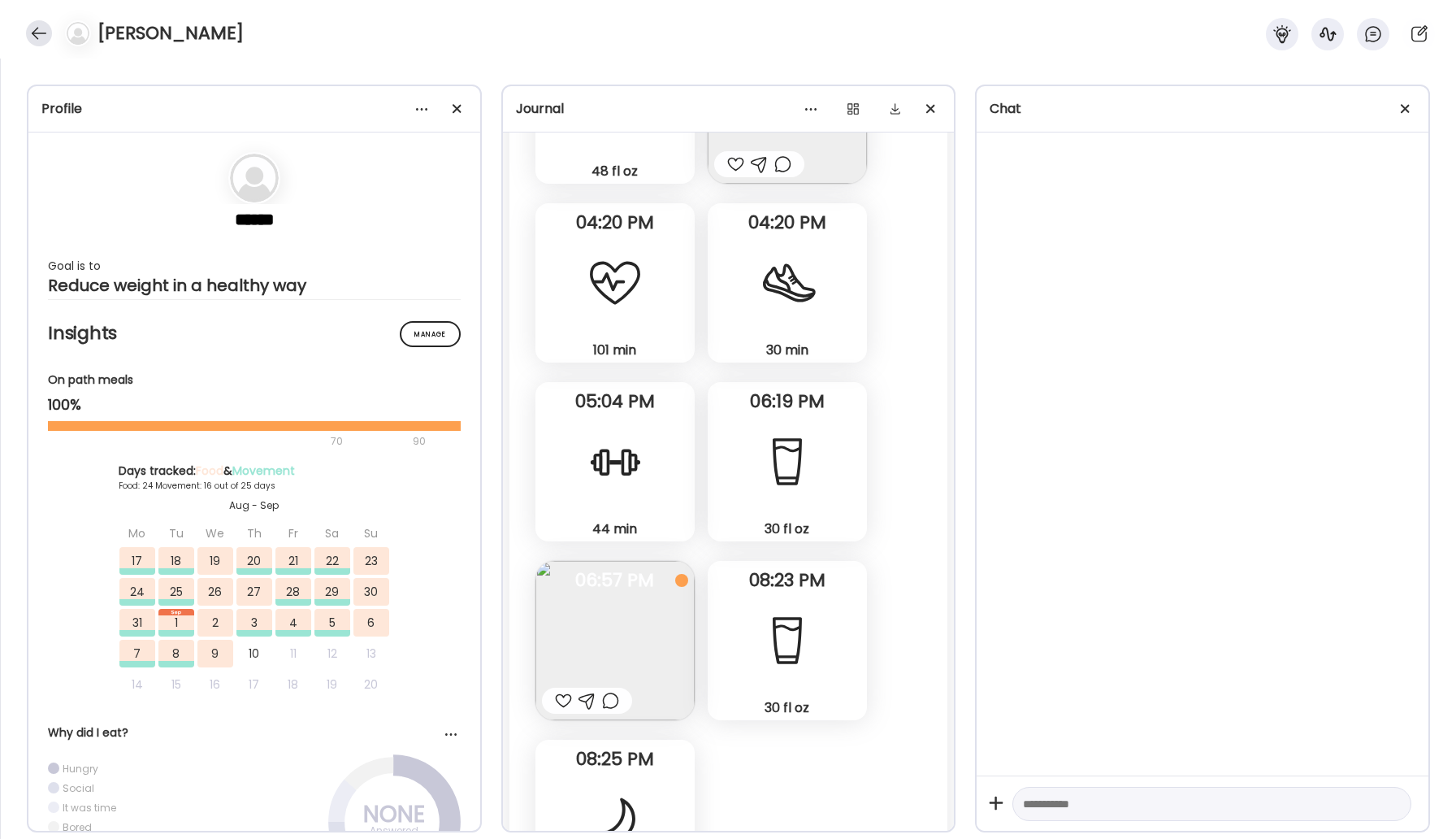
click at [28, 29] on div at bounding box center [39, 33] width 26 height 26
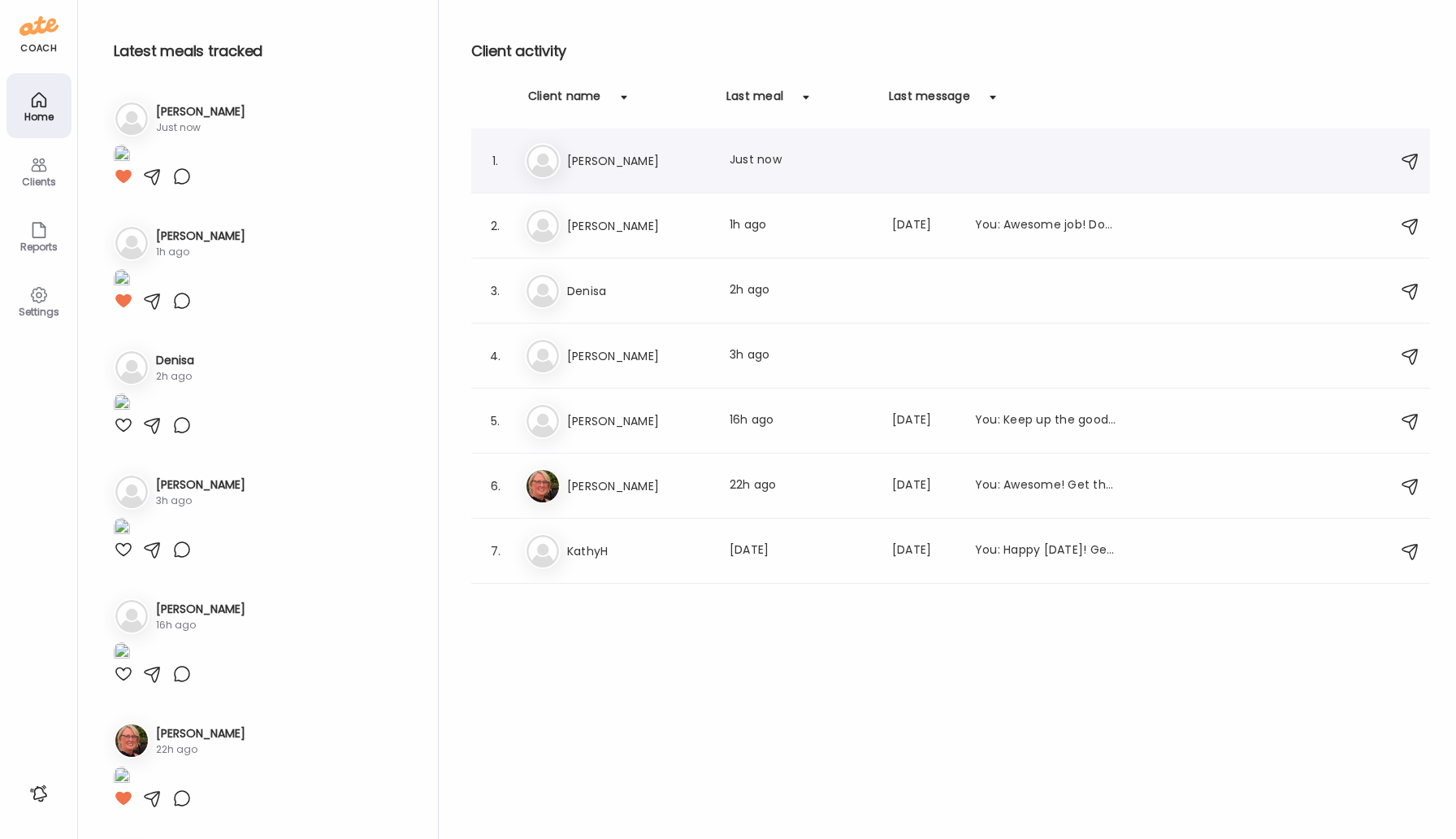
click at [581, 188] on div "1. Ti [PERSON_NAME] Last meal: Just now" at bounding box center [950, 161] width 959 height 65
click at [575, 176] on div "Ti [PERSON_NAME] Last meal: Just now" at bounding box center [953, 161] width 857 height 36
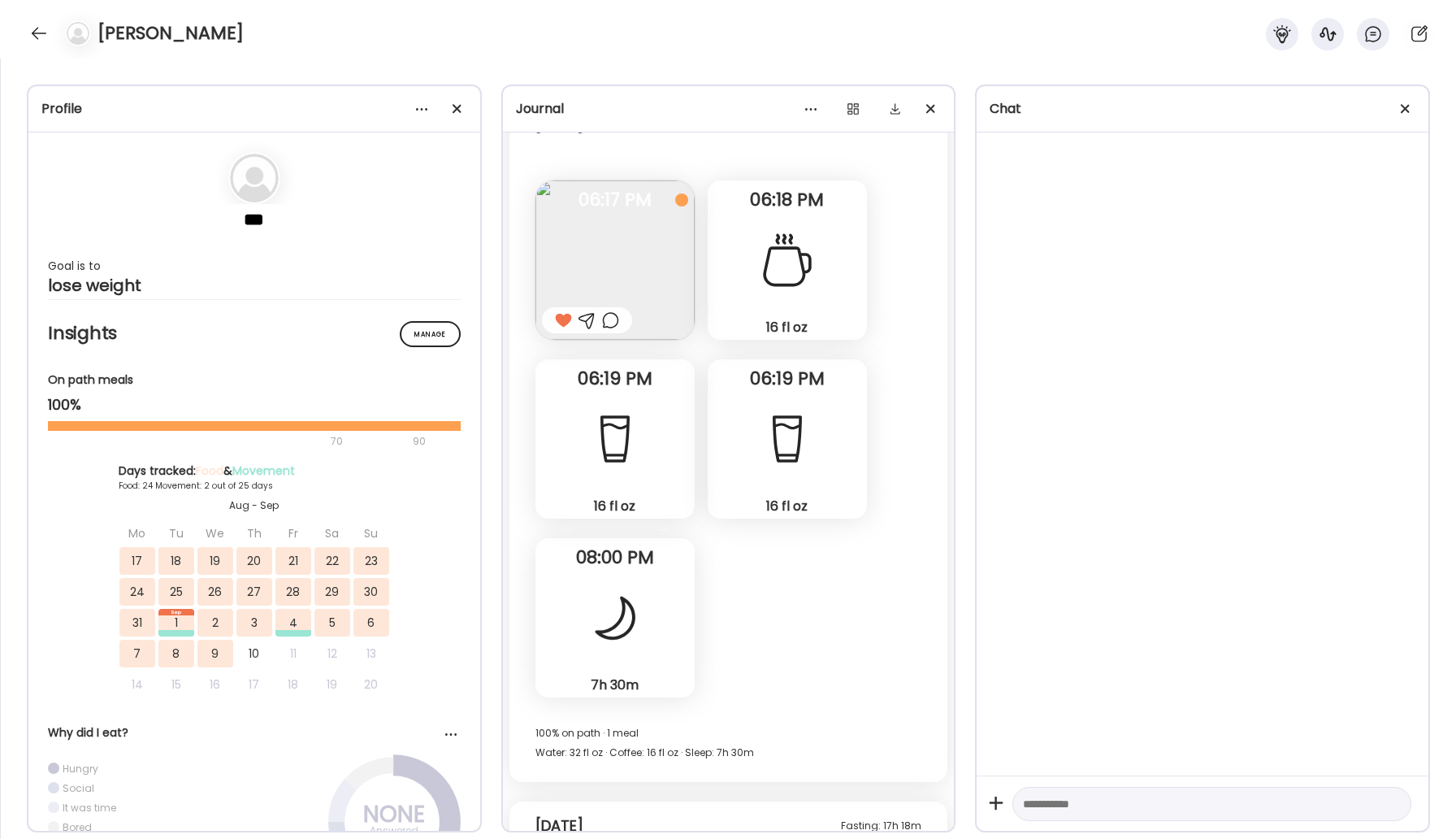
scroll to position [20543, 0]
